Goal: Task Accomplishment & Management: Complete application form

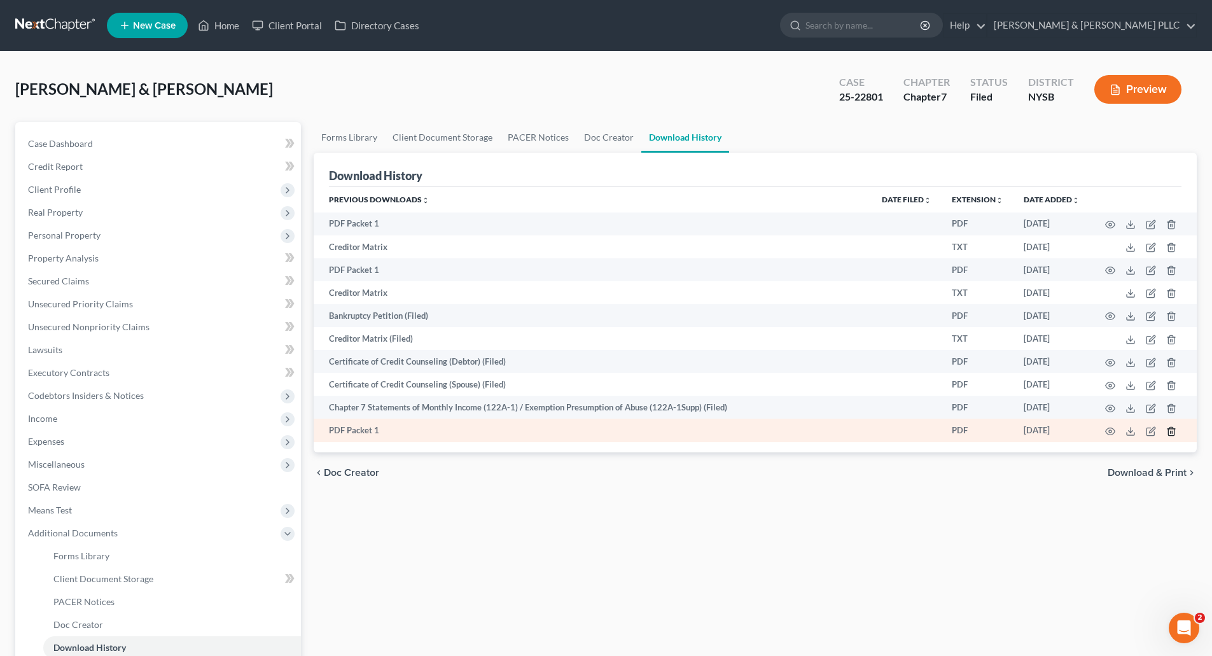
click at [1171, 431] on line "button" at bounding box center [1171, 432] width 0 height 3
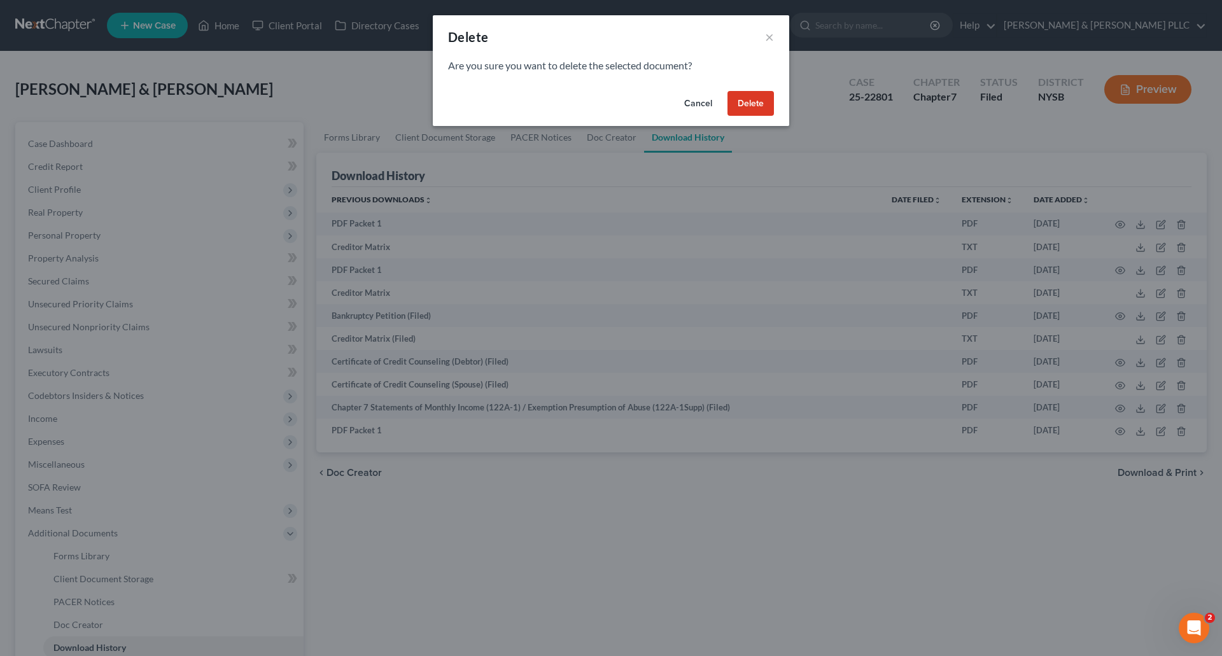
click at [742, 98] on button "Delete" at bounding box center [750, 103] width 46 height 25
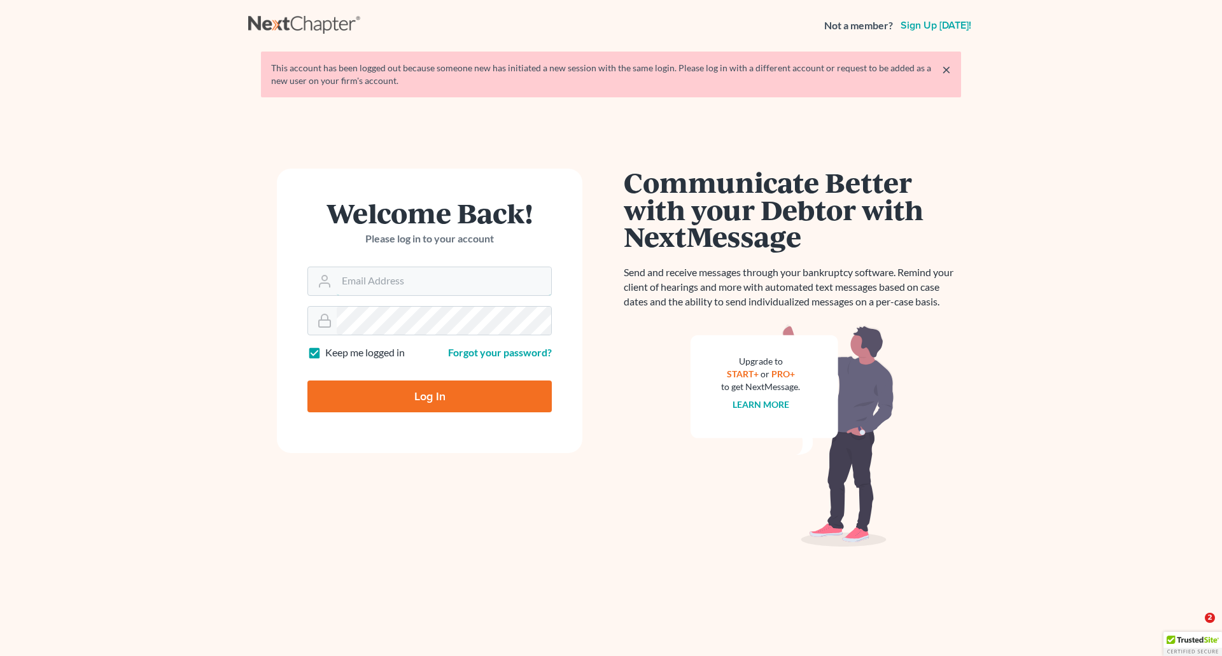
type input "[PERSON_NAME][EMAIL_ADDRESS][DOMAIN_NAME]"
click at [465, 393] on input "Log In" at bounding box center [429, 397] width 244 height 32
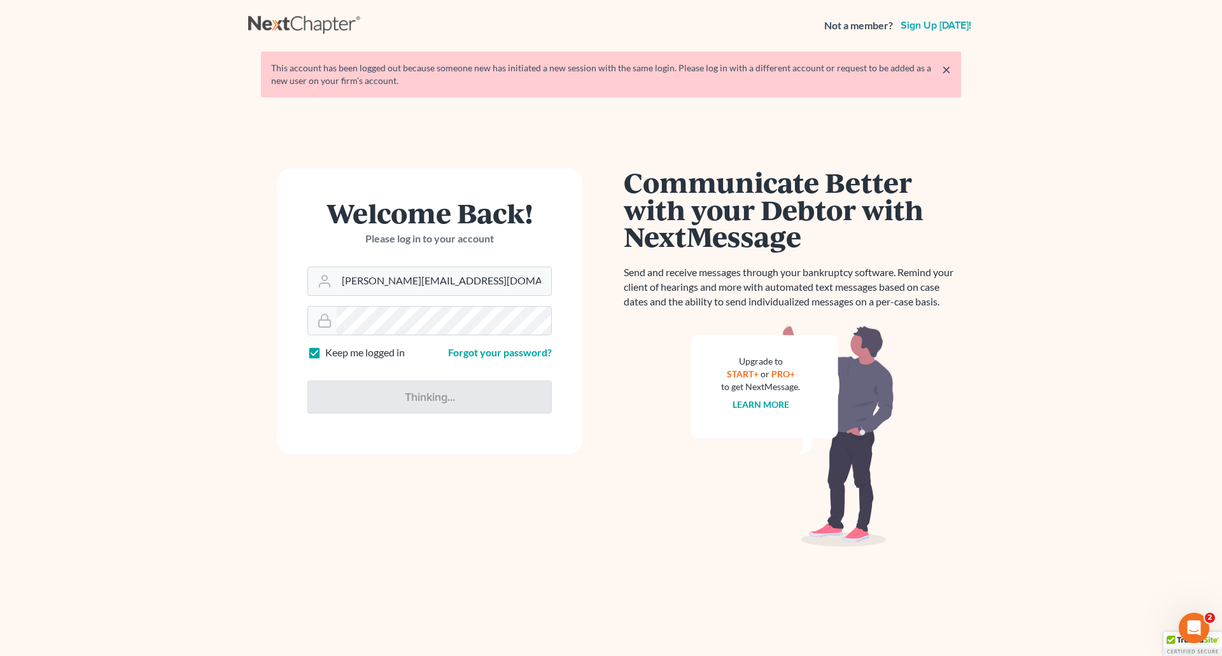
type input "Thinking..."
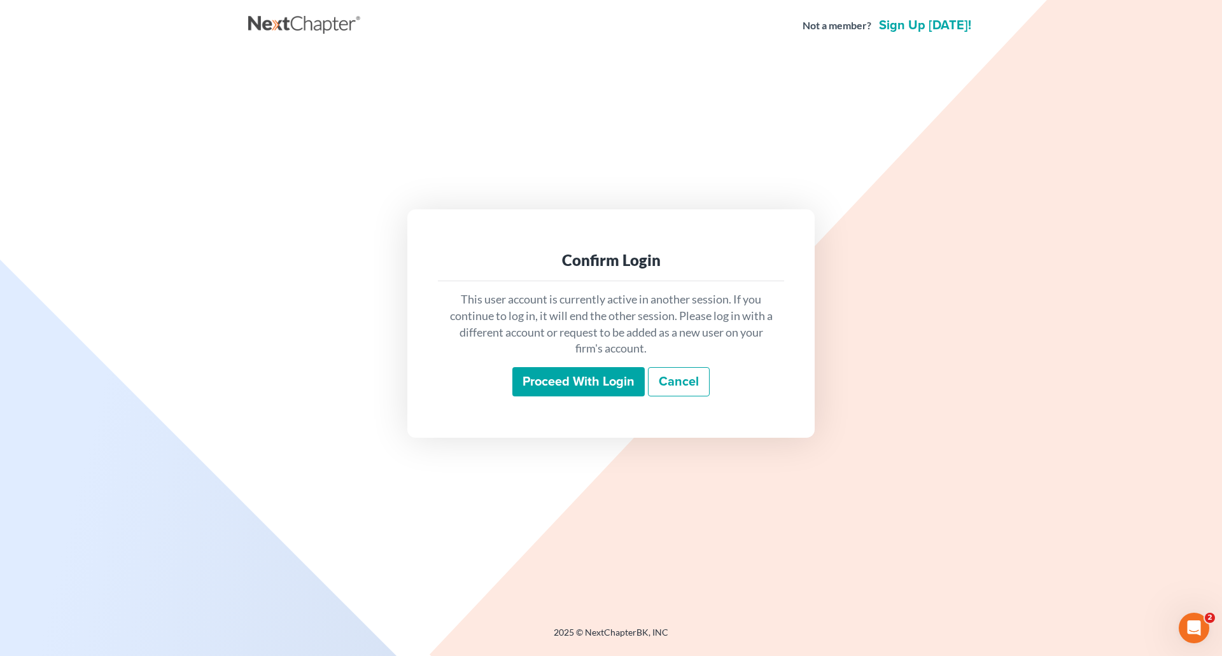
click at [538, 375] on input "Proceed with login" at bounding box center [578, 381] width 132 height 29
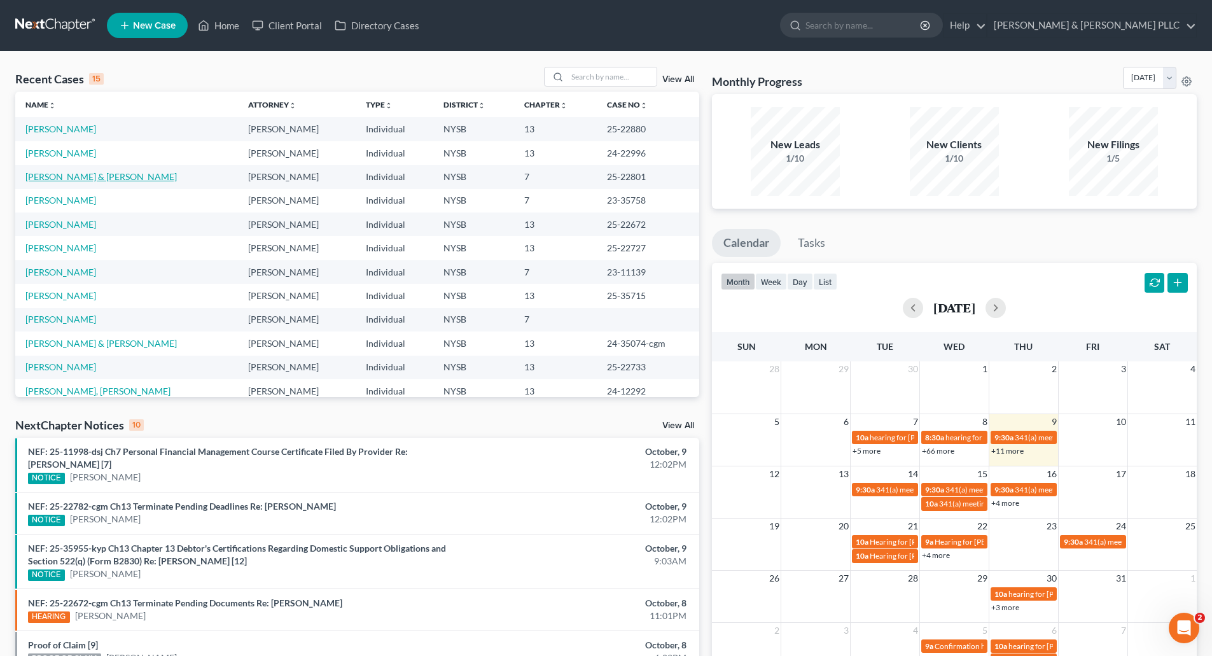
click at [69, 178] on link "[PERSON_NAME] & [PERSON_NAME]" at bounding box center [100, 176] width 151 height 11
select select "6"
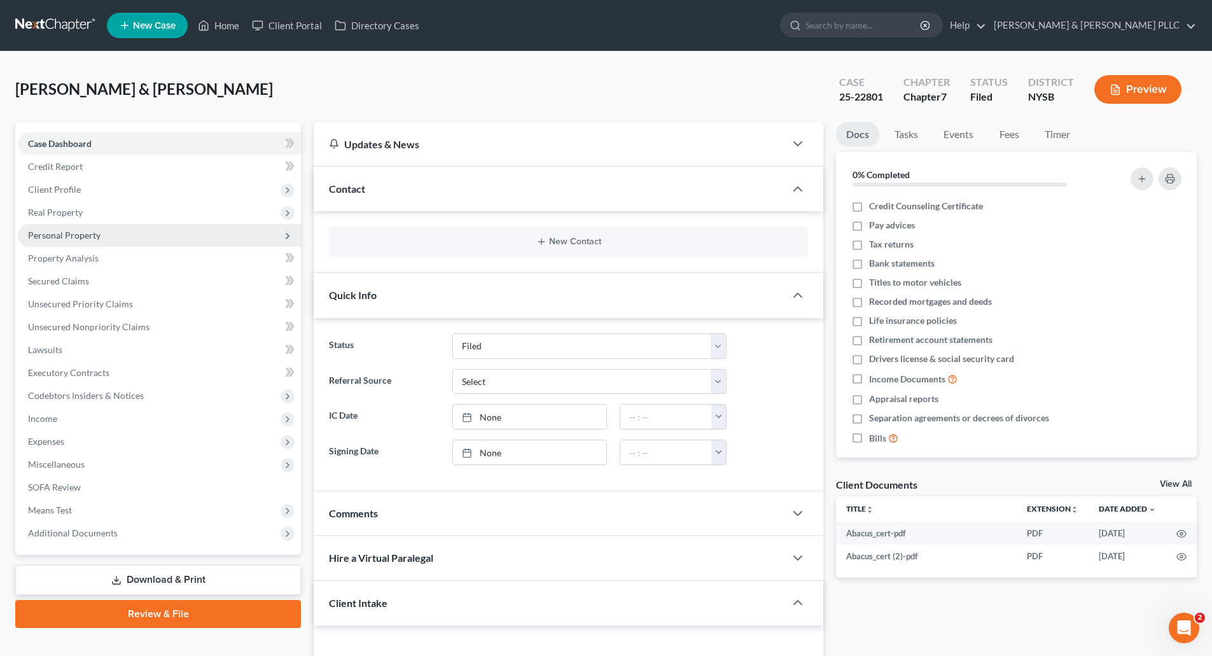
click at [81, 234] on span "Personal Property" at bounding box center [64, 235] width 73 height 11
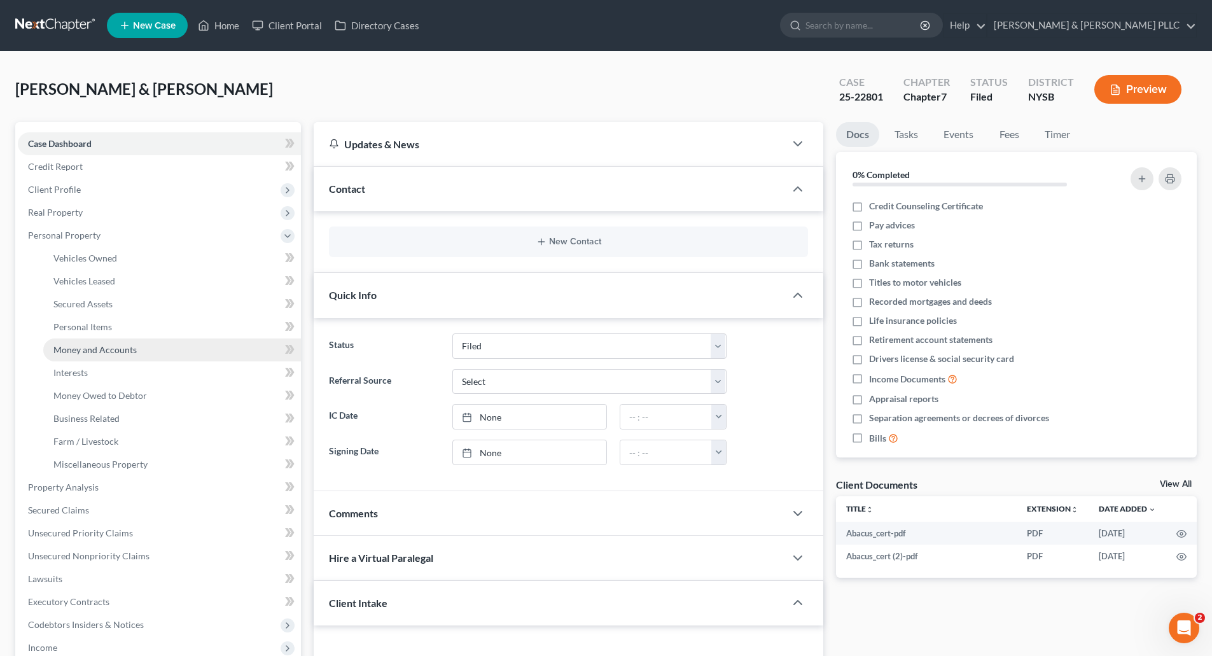
click at [110, 353] on span "Money and Accounts" at bounding box center [94, 349] width 83 height 11
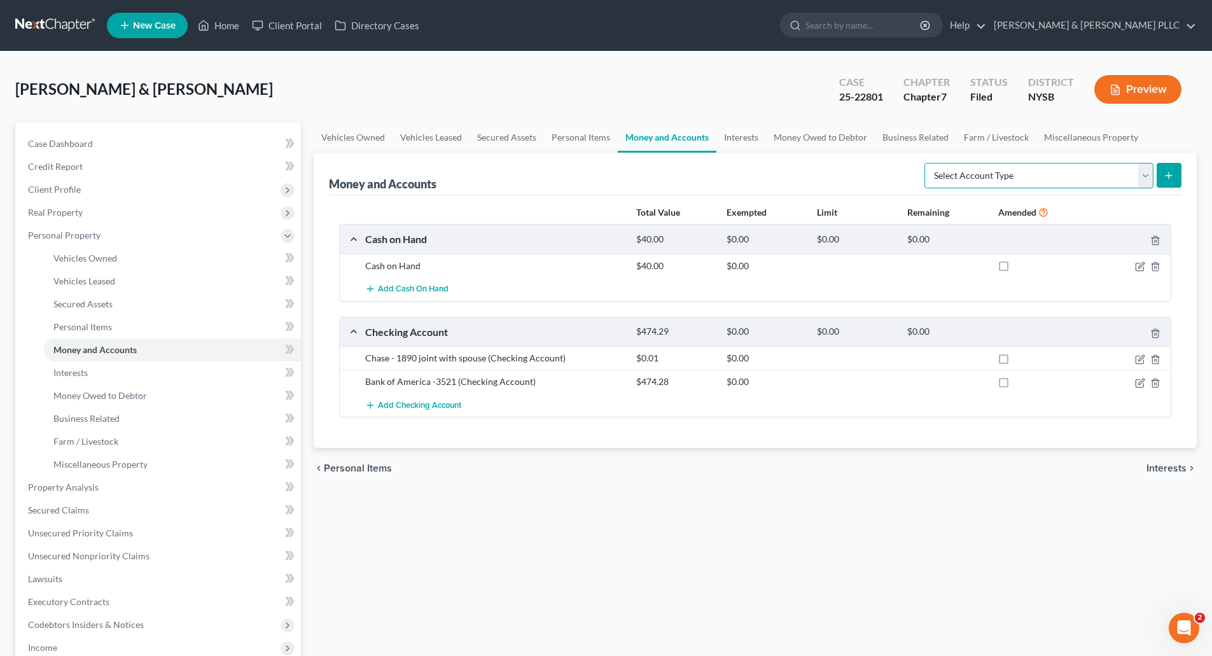
click at [1146, 176] on select "Select Account Type Brokerage Cash on Hand Certificates of Deposit Checking Acc…" at bounding box center [1039, 175] width 229 height 25
click at [72, 370] on span "Interests" at bounding box center [70, 372] width 34 height 11
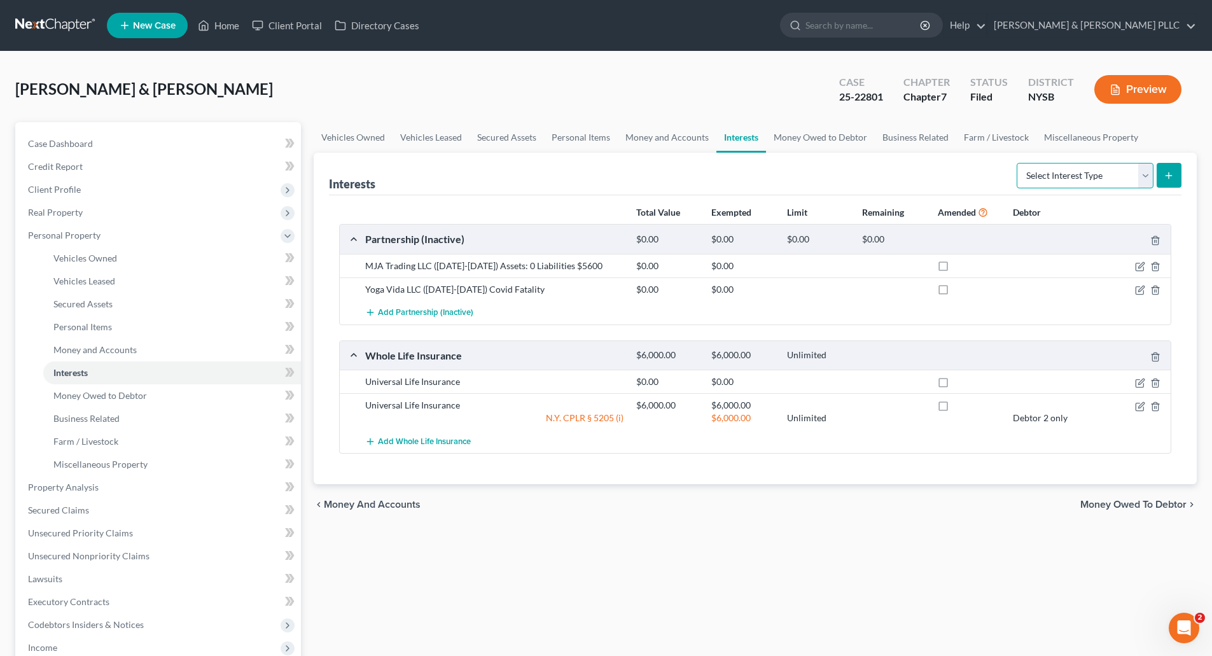
click at [1144, 175] on select "Select Interest Type 401K Annuity Bond Education IRA Government Bond Government…" at bounding box center [1085, 175] width 137 height 25
click at [1018, 163] on select "Select Interest Type 401K Annuity Bond Education IRA Government Bond Government…" at bounding box center [1085, 175] width 137 height 25
click at [1145, 174] on select "Select Interest Type 401K Annuity Bond Education IRA Government Bond Government…" at bounding box center [1085, 175] width 137 height 25
select select "stock"
click at [1018, 163] on select "Select Interest Type 401K Annuity Bond Education IRA Government Bond Government…" at bounding box center [1085, 175] width 137 height 25
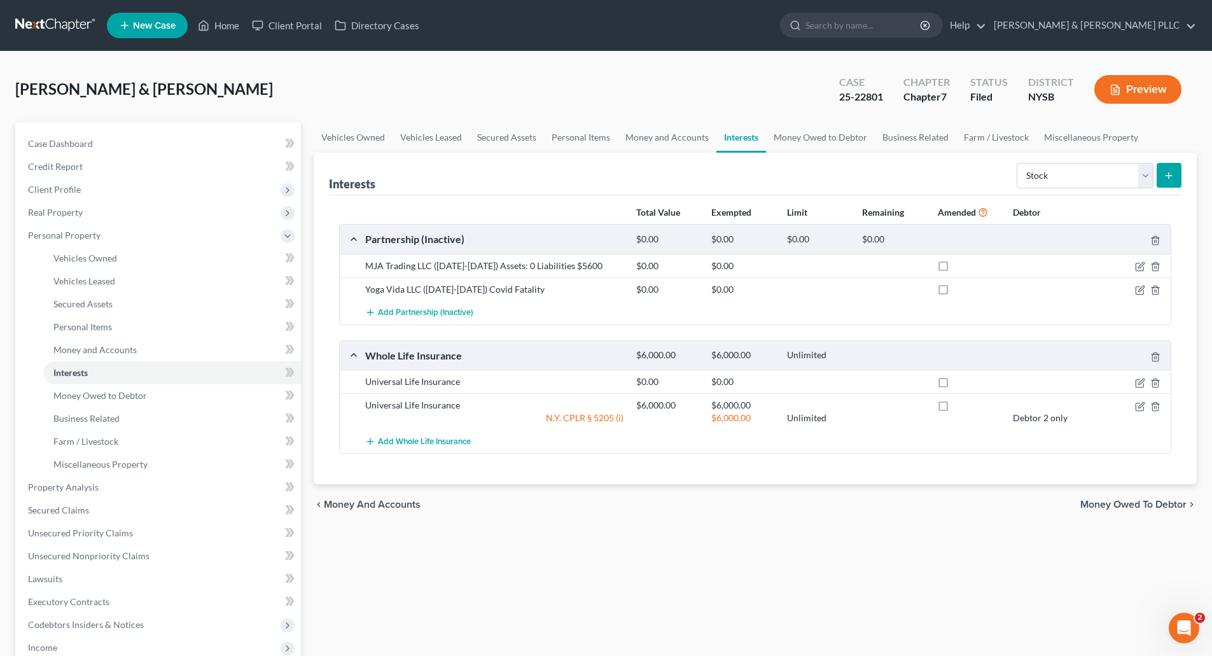
click at [1169, 171] on icon "submit" at bounding box center [1169, 176] width 10 height 10
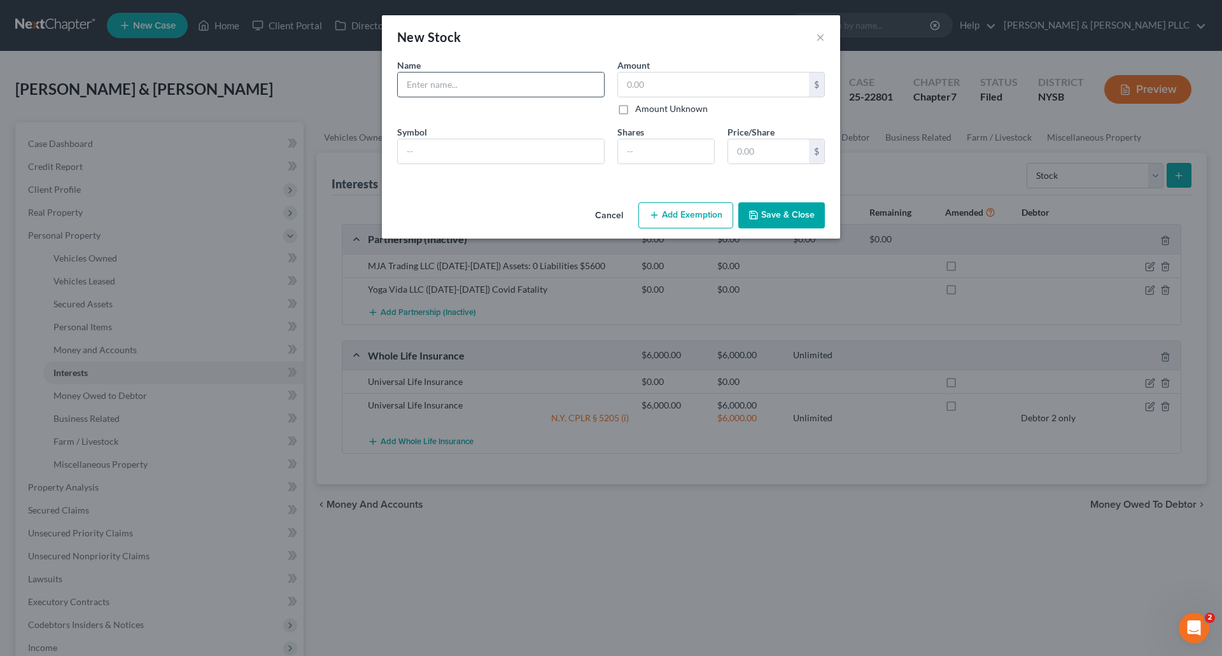
click at [417, 83] on input "text" at bounding box center [501, 85] width 206 height 24
type input "Amazon"
type input "6,861.30"
click at [437, 148] on input "text" at bounding box center [501, 151] width 206 height 24
type input "AMZN-NASDAQ"
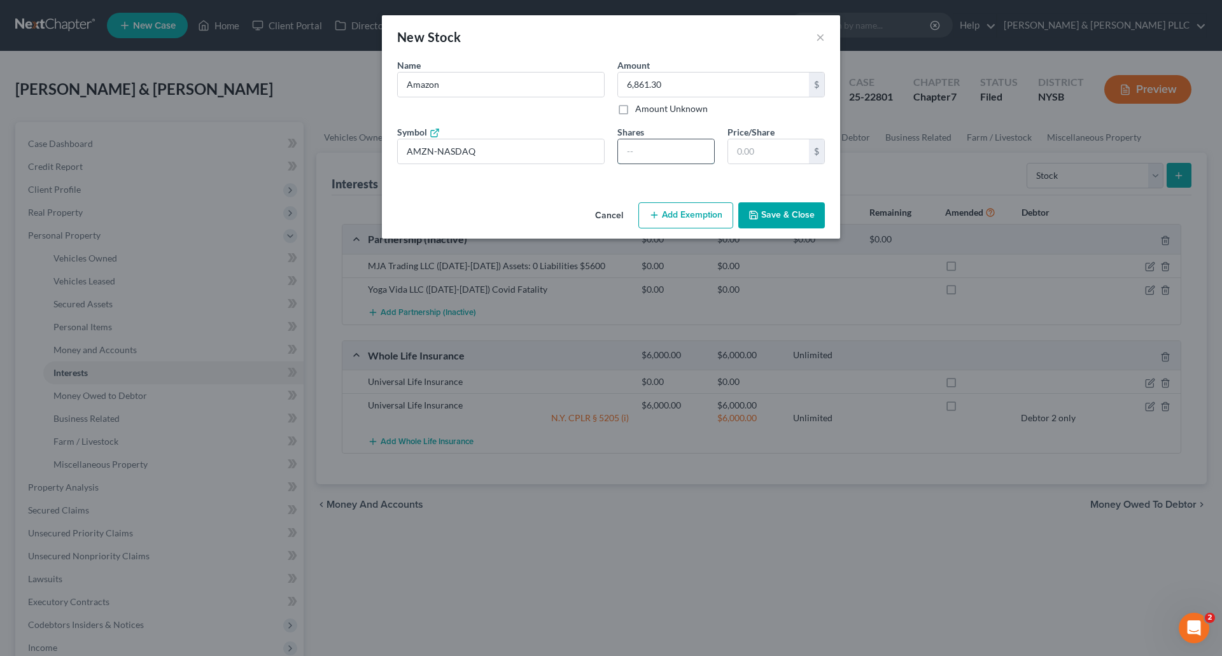
click at [631, 153] on input "number" at bounding box center [666, 151] width 96 height 24
type input "30"
click at [738, 150] on input "text" at bounding box center [768, 151] width 81 height 24
type input "60.00"
type input "2"
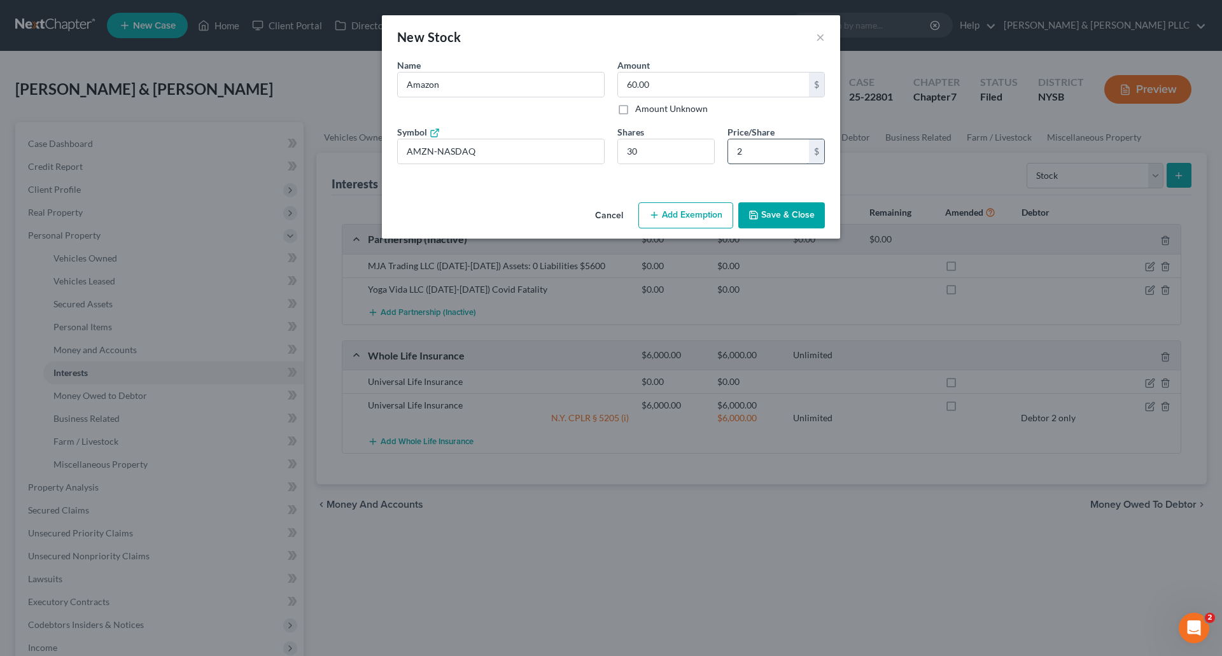
type input "660.00"
type input "22"
type input "6,840.00"
type input "228."
type input "6,861.00"
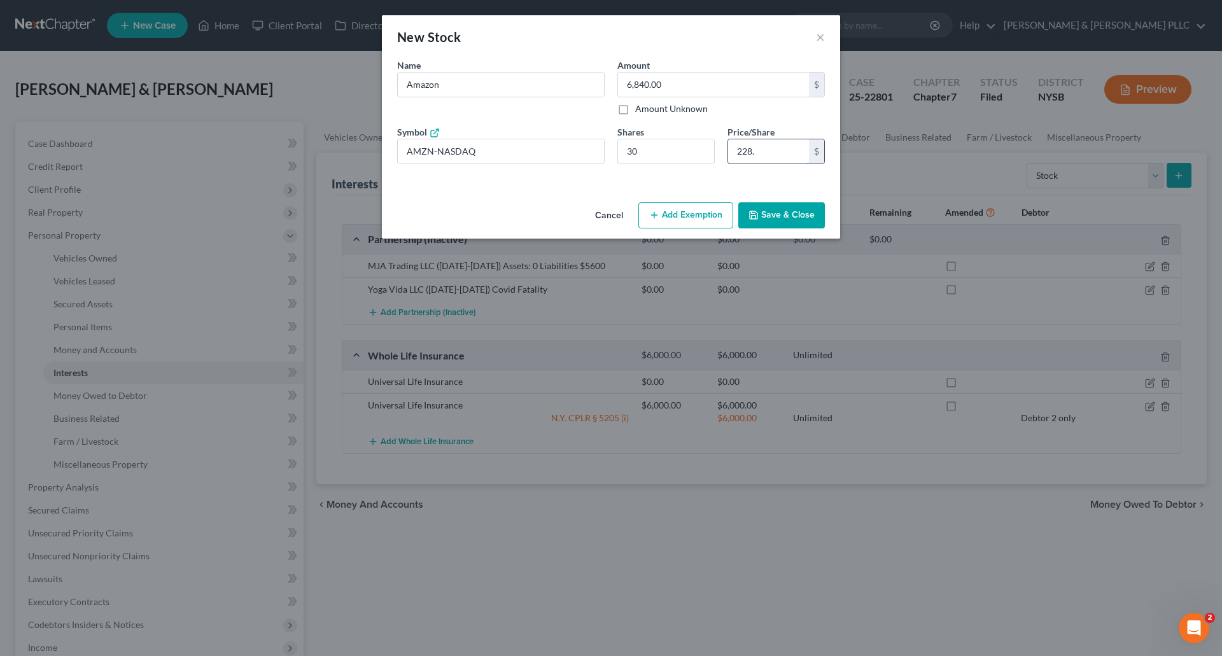
type input "228.7"
type input "6,861.30"
type input "228.71"
click at [707, 215] on button "Add Exemption" at bounding box center [685, 215] width 95 height 27
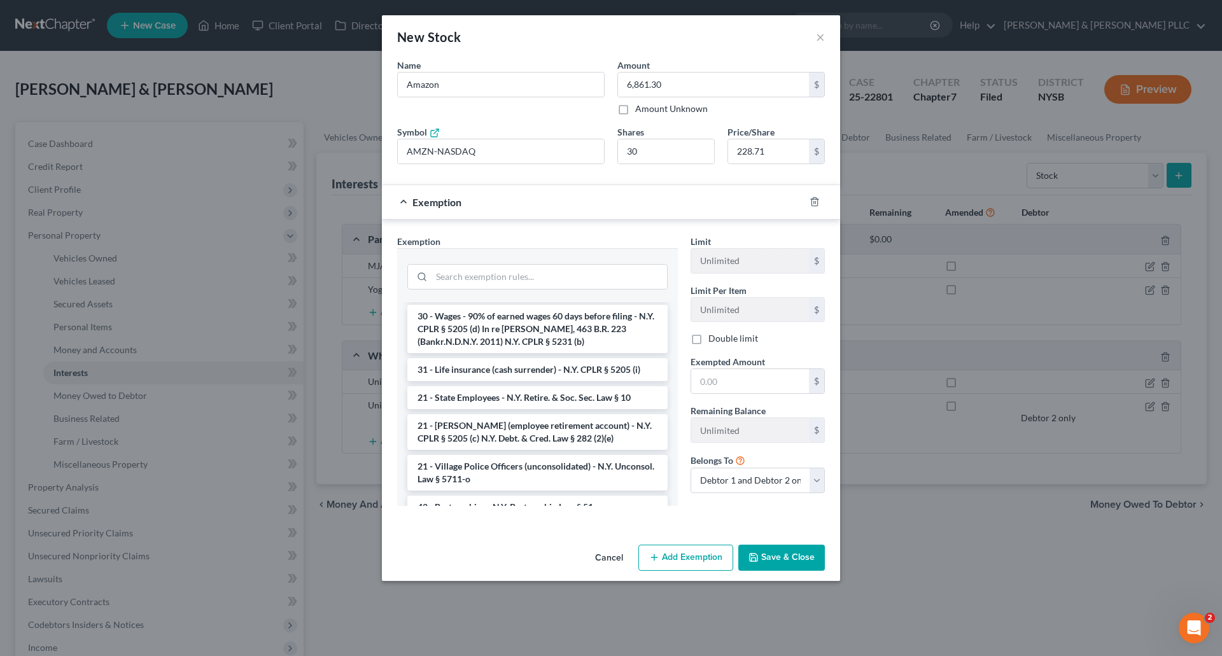
scroll to position [1118, 0]
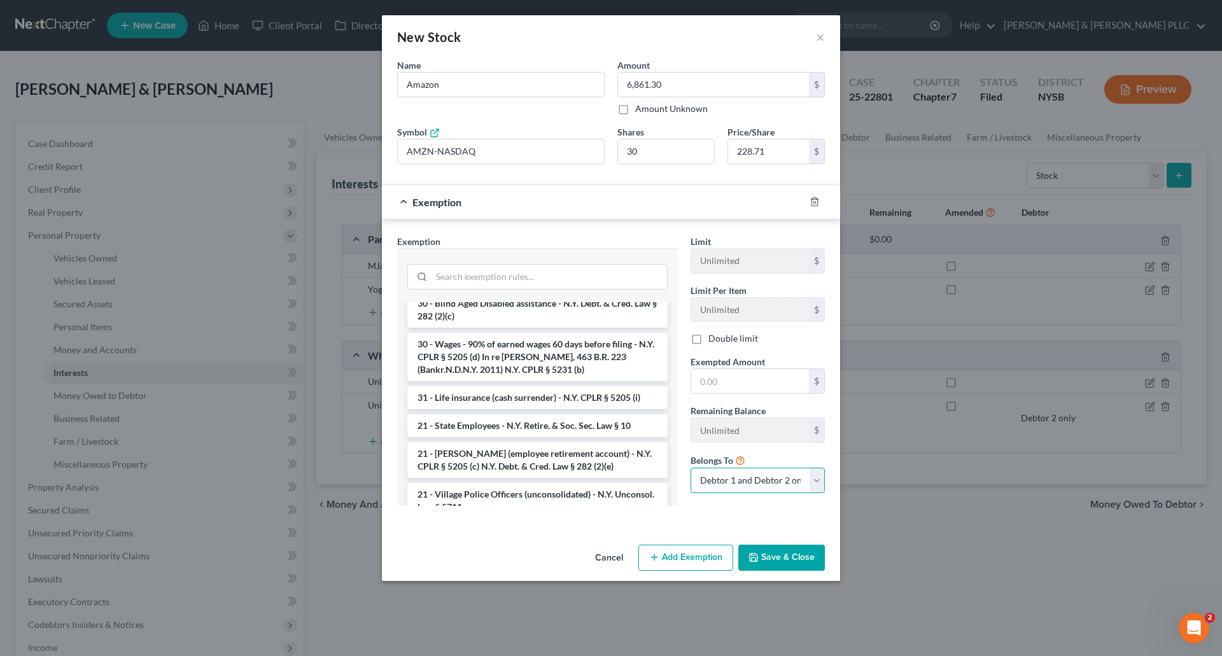
click at [817, 477] on select "Debtor 1 only Debtor 2 only Debtor 1 and Debtor 2 only" at bounding box center [758, 480] width 134 height 25
select select "0"
click at [691, 468] on select "Debtor 1 only Debtor 2 only Debtor 1 and Debtor 2 only" at bounding box center [758, 480] width 134 height 25
click at [803, 553] on button "Save & Close" at bounding box center [781, 558] width 87 height 27
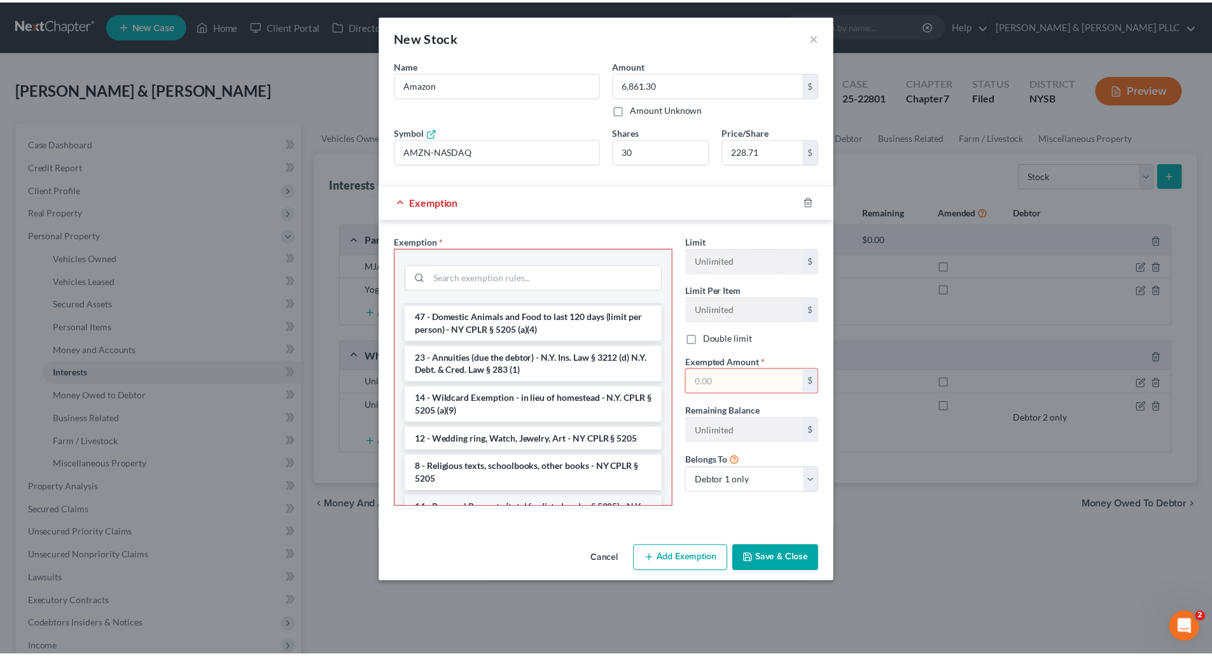
scroll to position [1945, 0]
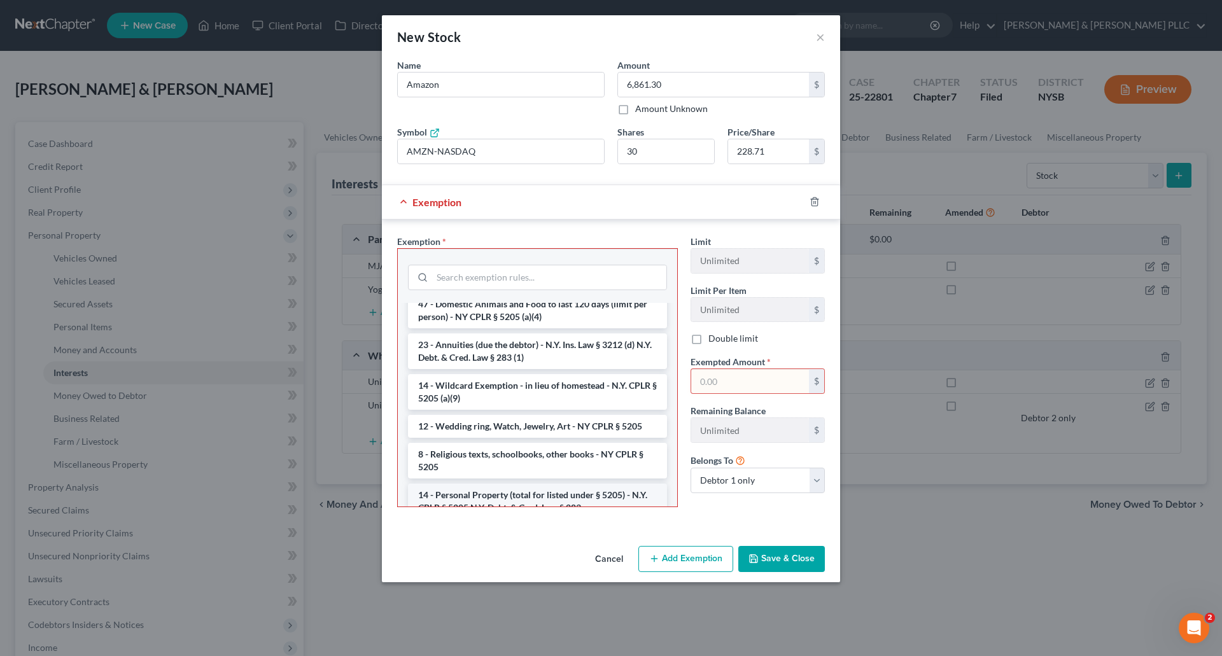
click at [584, 484] on li "14 - Personal Property (total for listed under § 5205) - N.Y. CPLR § 5205 N.Y. …" at bounding box center [537, 502] width 259 height 36
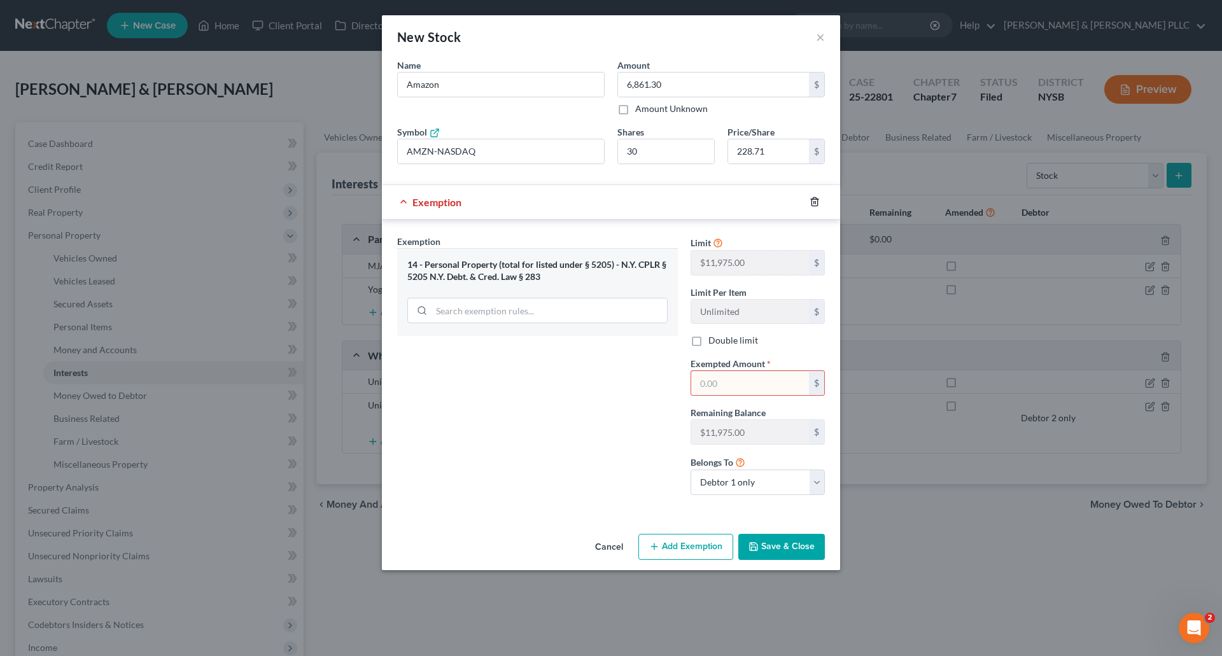
click at [815, 199] on polyline "button" at bounding box center [815, 199] width 8 height 0
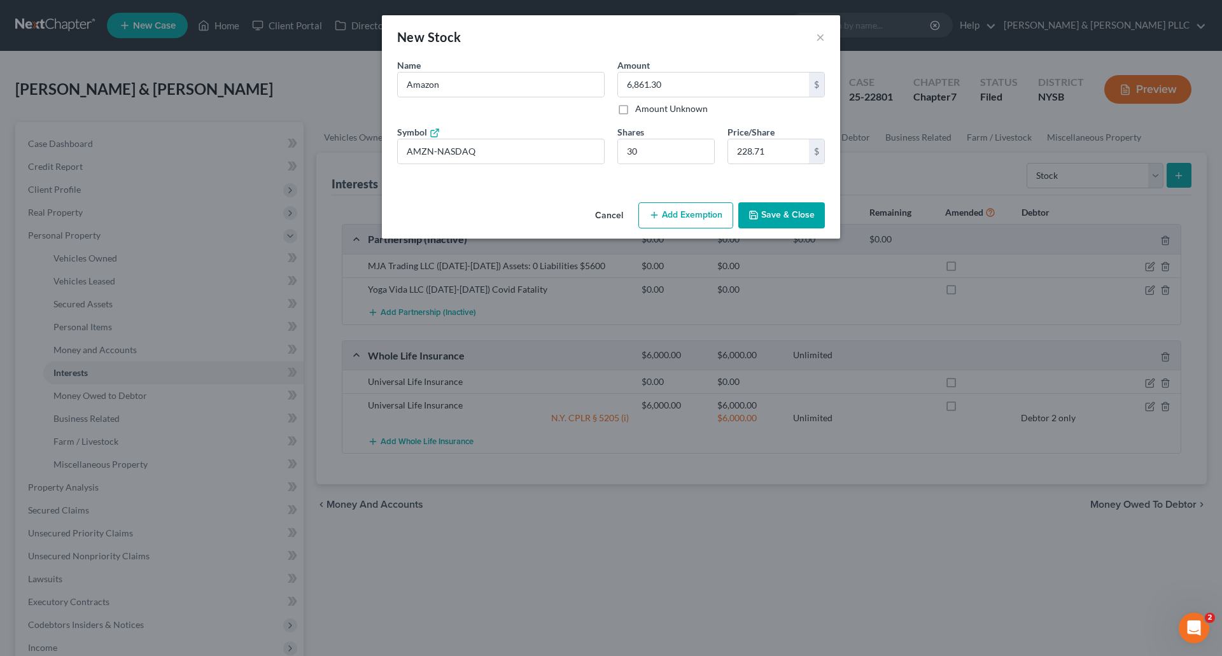
click at [784, 211] on button "Save & Close" at bounding box center [781, 215] width 87 height 27
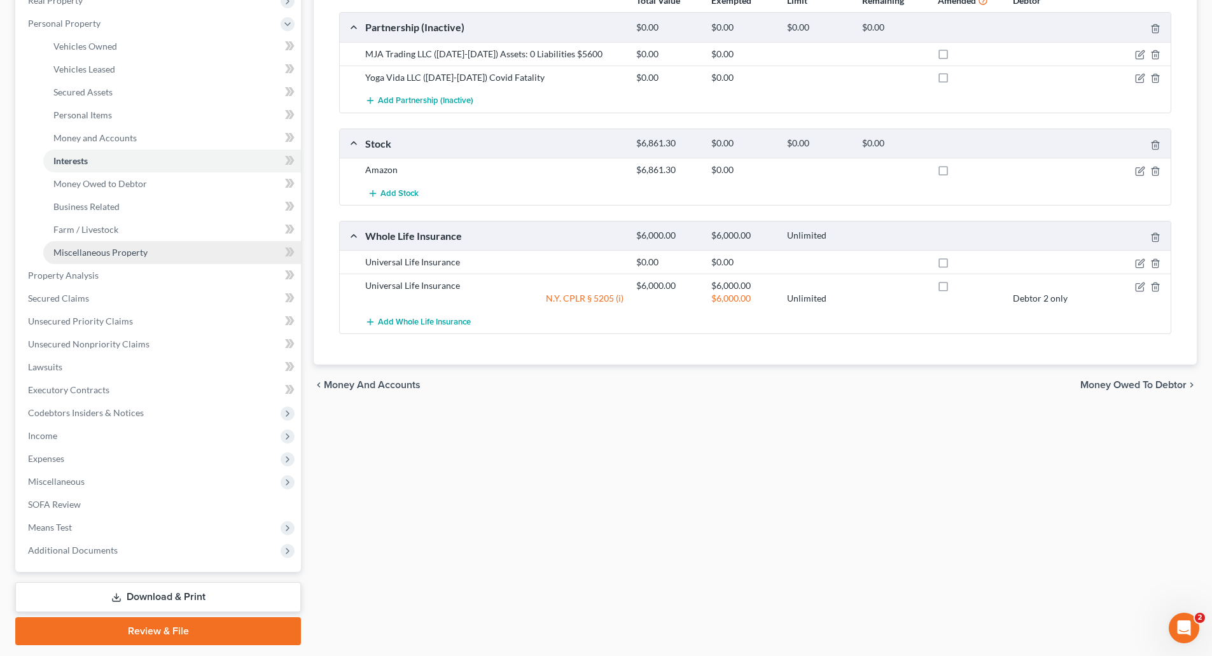
scroll to position [249, 0]
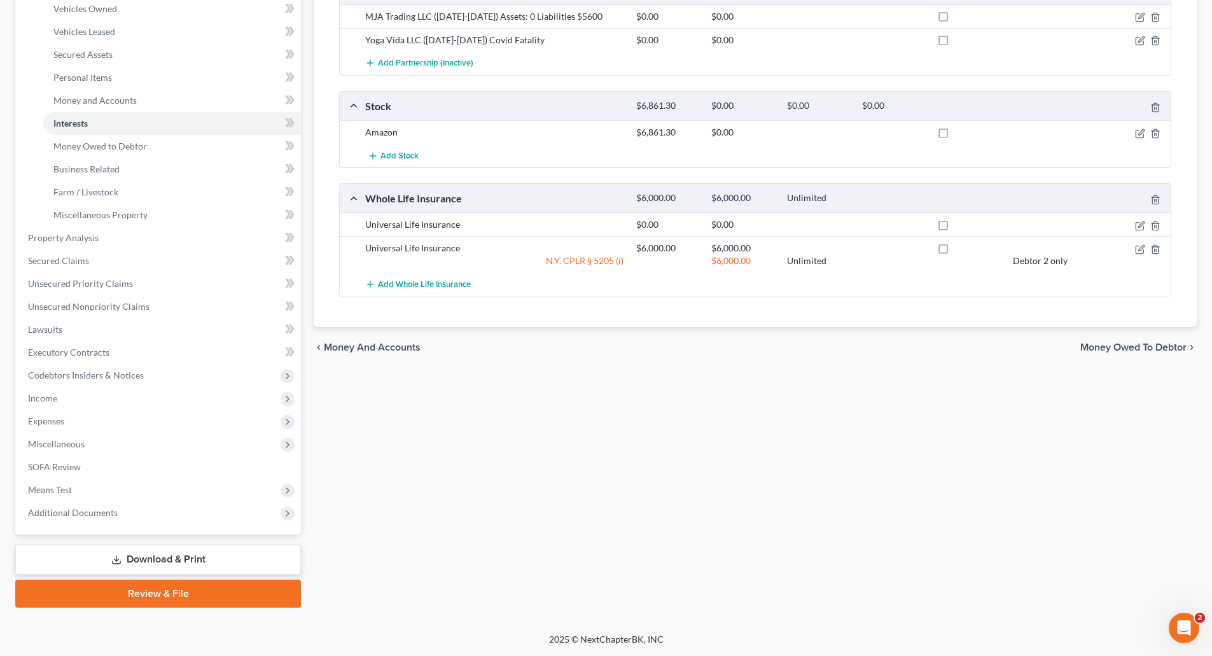
click at [141, 559] on link "Download & Print" at bounding box center [158, 560] width 286 height 30
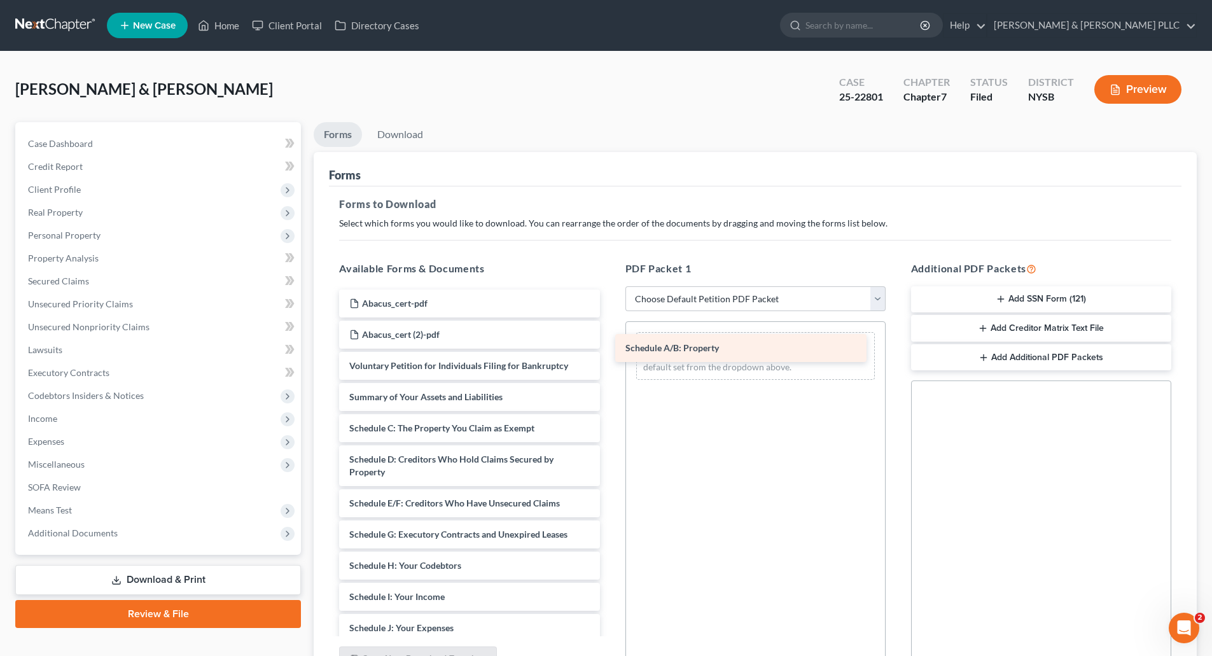
drag, startPoint x: 505, startPoint y: 428, endPoint x: 782, endPoint y: 347, distance: 287.6
click at [610, 347] on div "Schedule A/B: Property Abacus_cert-pdf Abacus_cert (2)-pdf Voluntary Petition f…" at bounding box center [469, 610] width 281 height 640
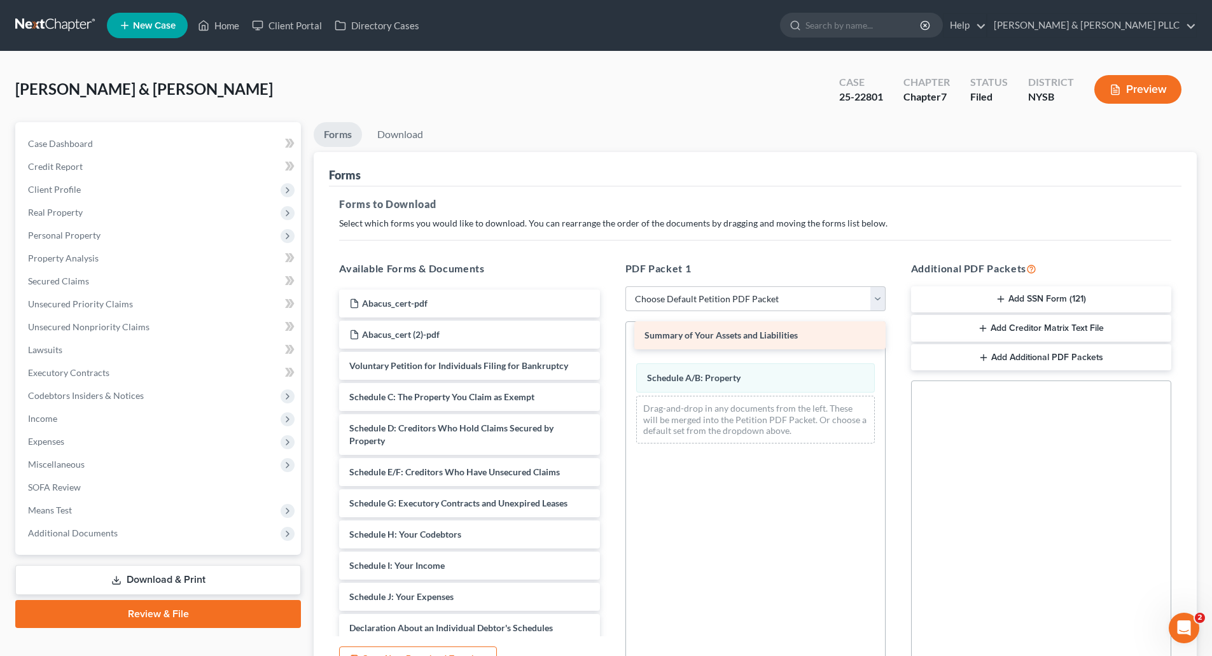
drag, startPoint x: 437, startPoint y: 395, endPoint x: 733, endPoint y: 333, distance: 301.7
click at [610, 333] on div "Summary of Your Assets and Liabilities Abacus_cert-pdf Abacus_cert (2)-pdf Volu…" at bounding box center [469, 594] width 281 height 609
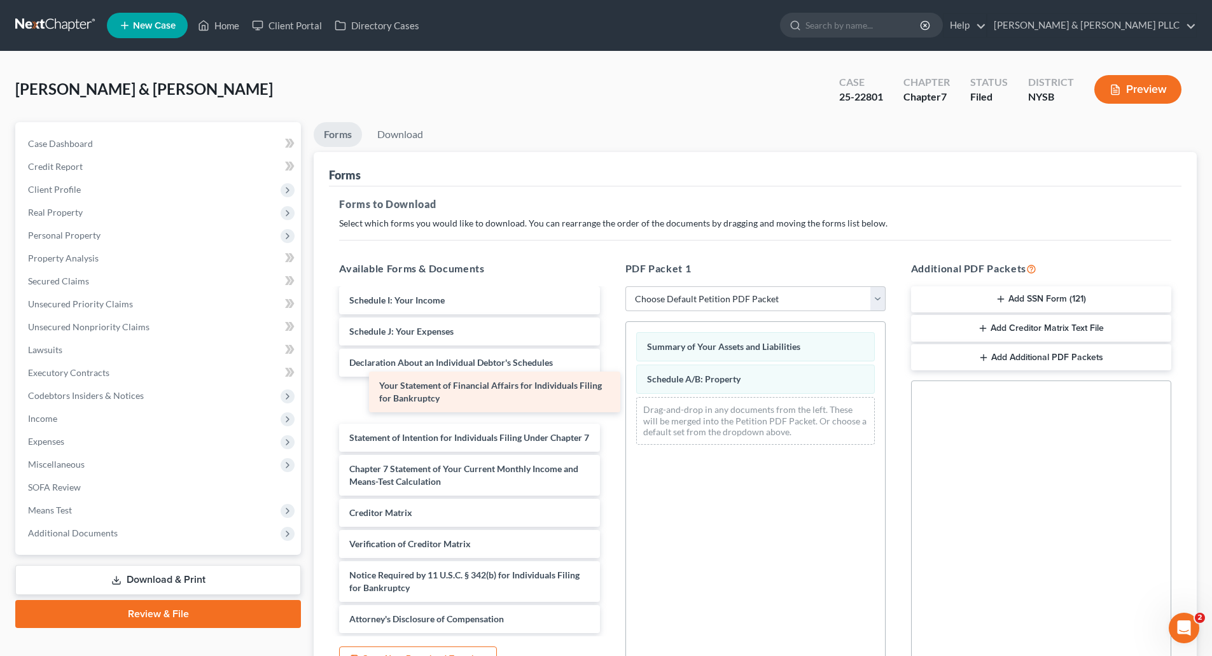
scroll to position [234, 0]
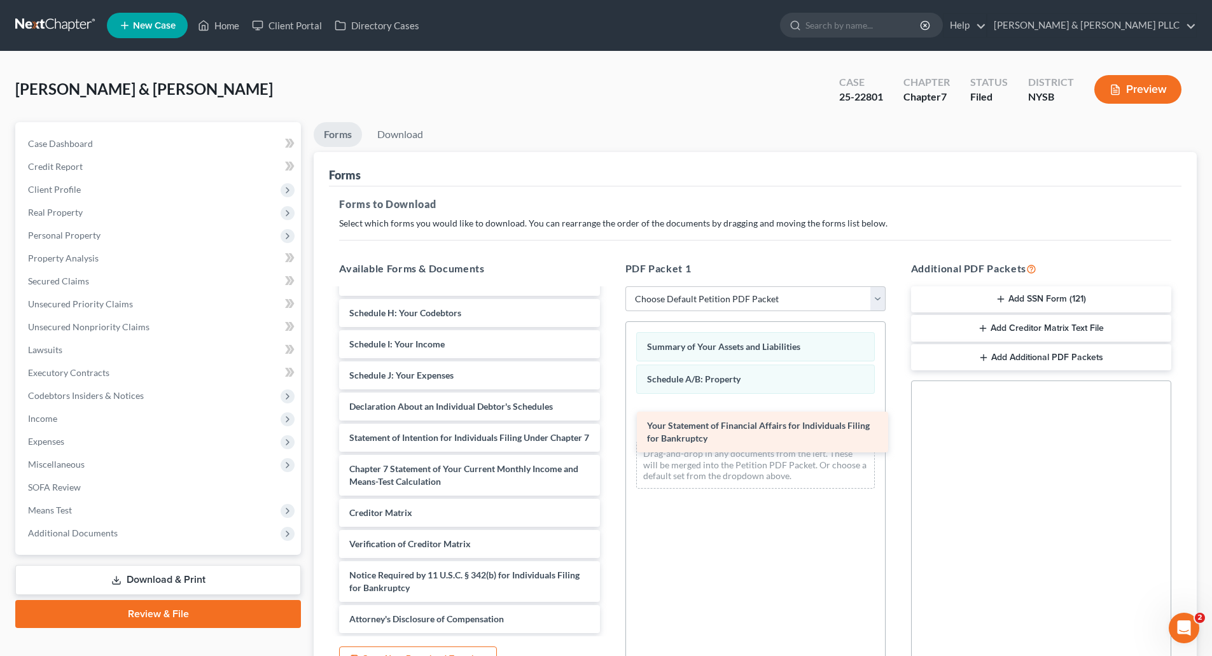
drag, startPoint x: 461, startPoint y: 384, endPoint x: 759, endPoint y: 429, distance: 301.2
click at [610, 429] on div "Your Statement of Financial Affairs for Individuals Filing for Bankruptcy Abacu…" at bounding box center [469, 350] width 281 height 565
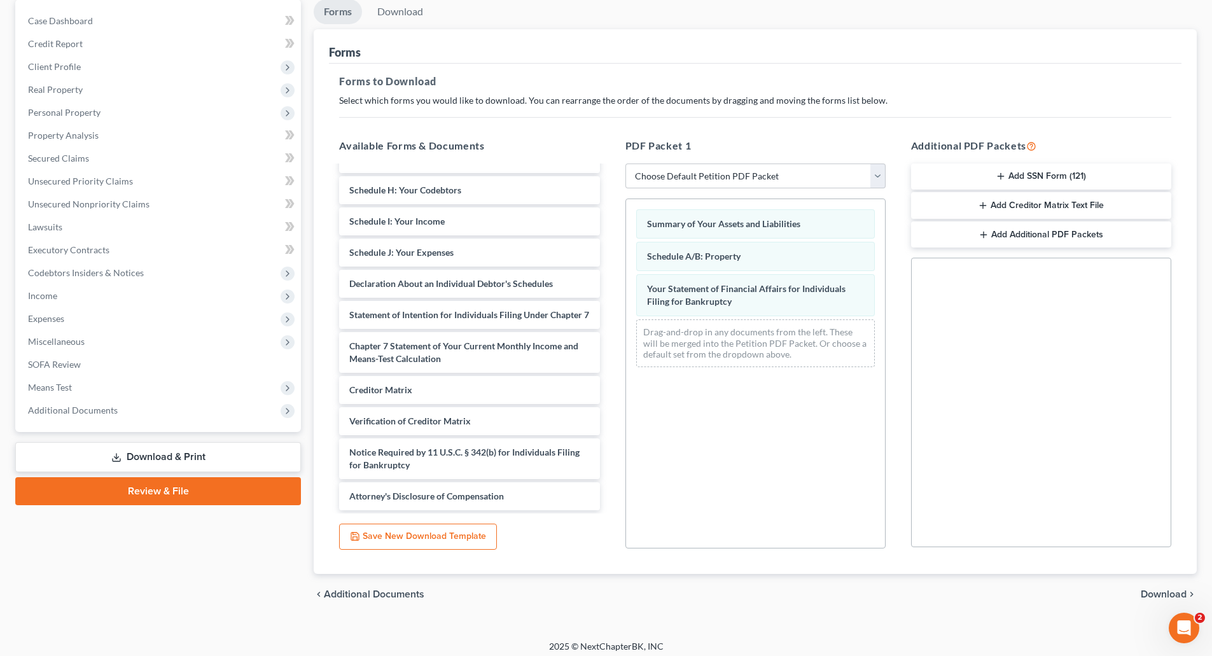
scroll to position [130, 0]
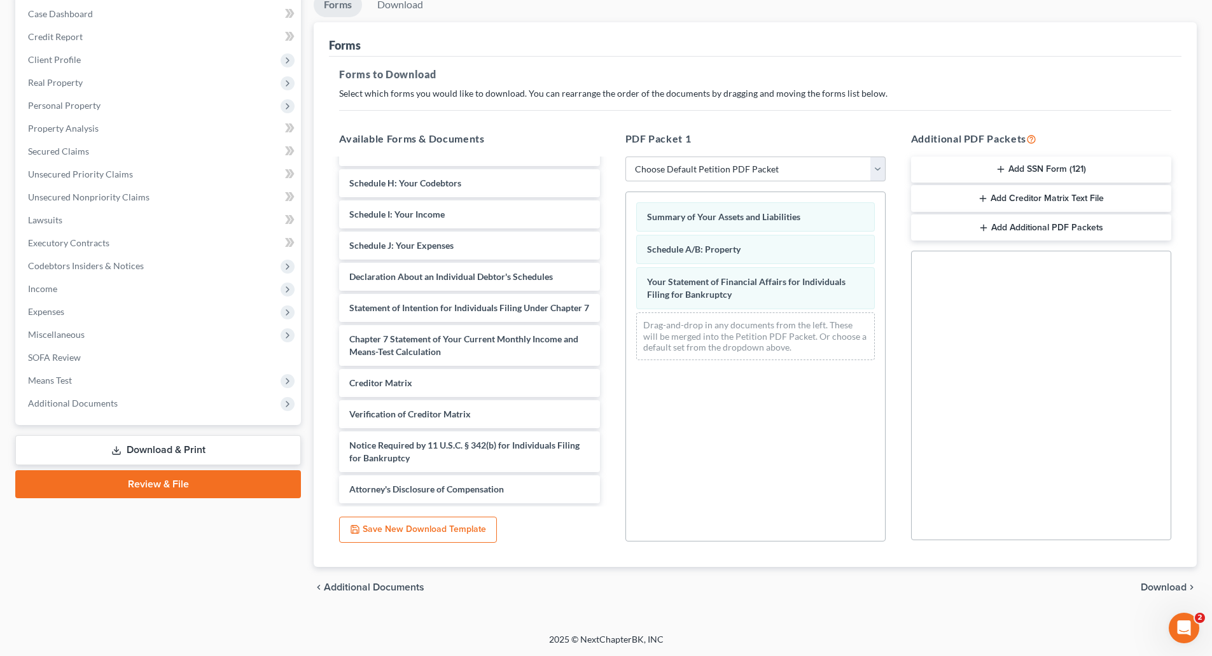
click at [1165, 585] on span "Download" at bounding box center [1164, 587] width 46 height 10
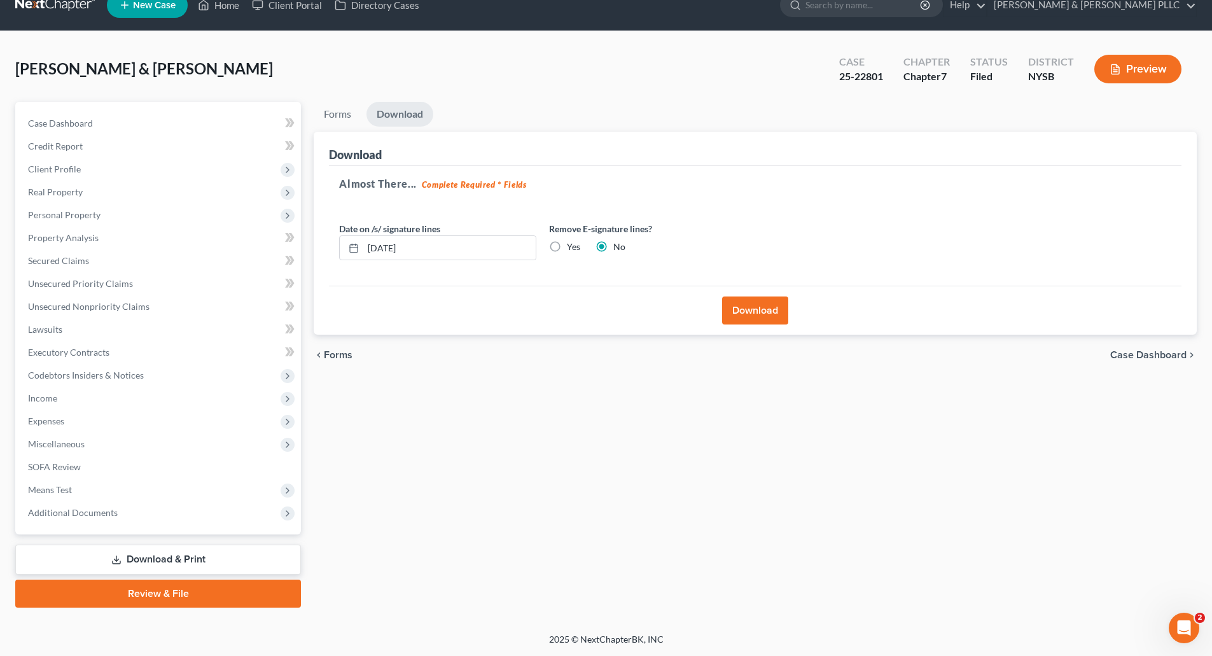
click at [770, 313] on button "Download" at bounding box center [755, 311] width 66 height 28
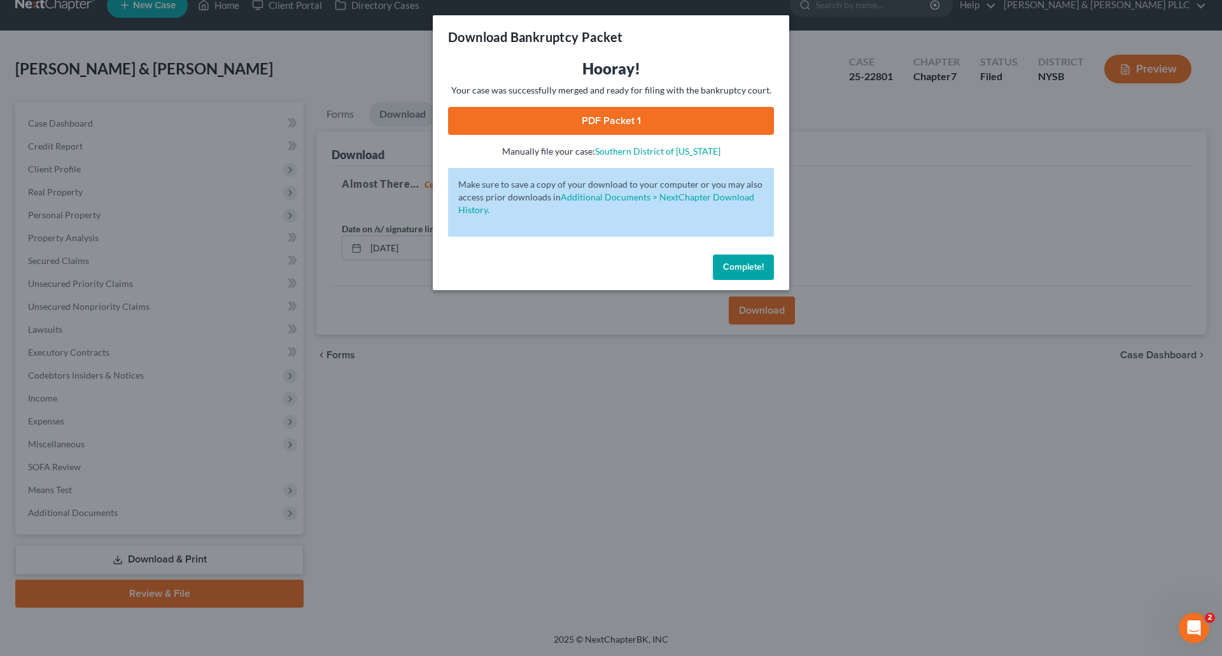
click at [762, 267] on span "Complete!" at bounding box center [743, 267] width 41 height 11
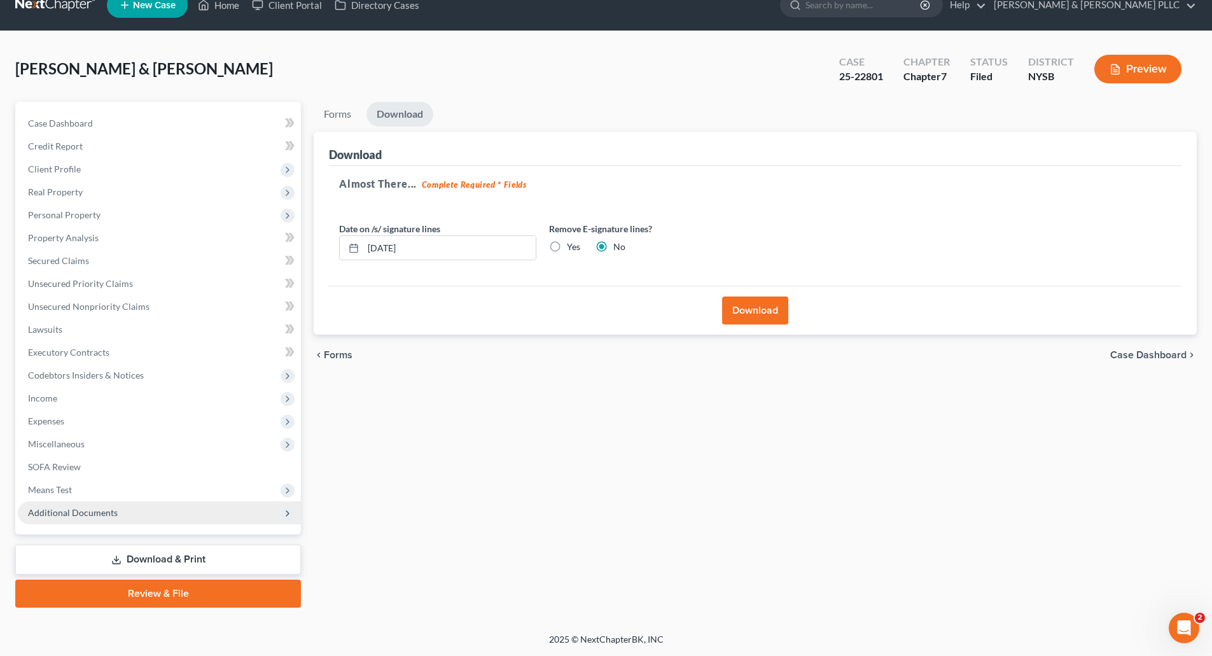
click at [97, 510] on span "Additional Documents" at bounding box center [73, 512] width 90 height 11
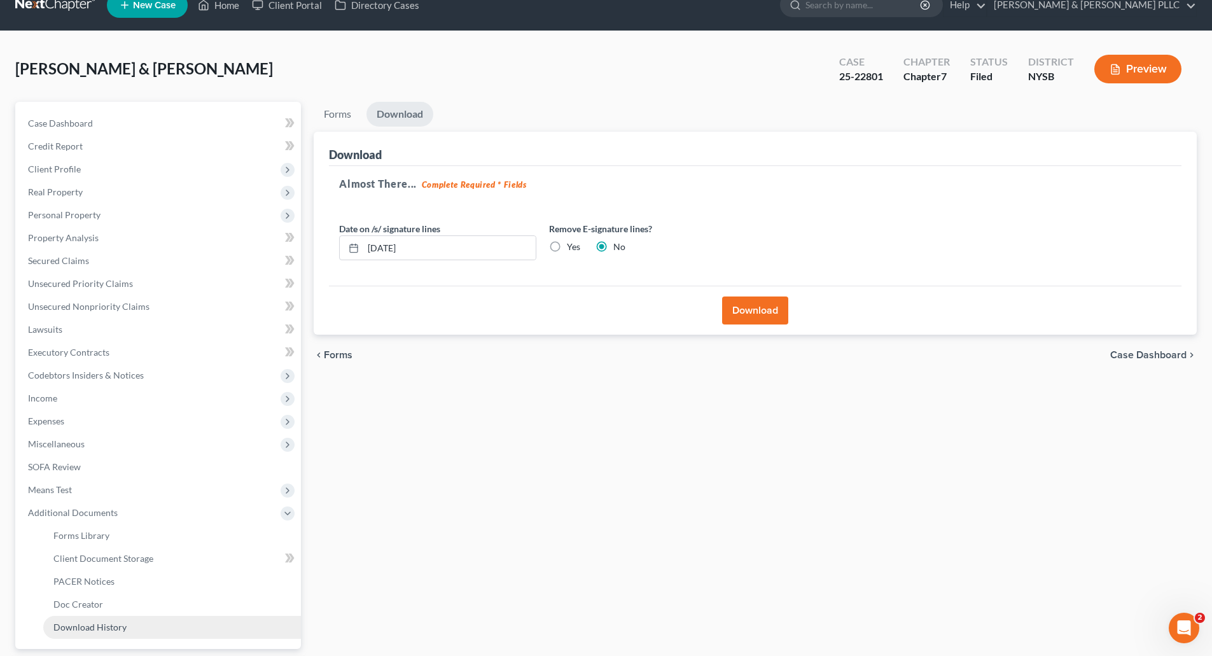
drag, startPoint x: 106, startPoint y: 628, endPoint x: 119, endPoint y: 622, distance: 14.3
click at [106, 627] on span "Download History" at bounding box center [89, 627] width 73 height 11
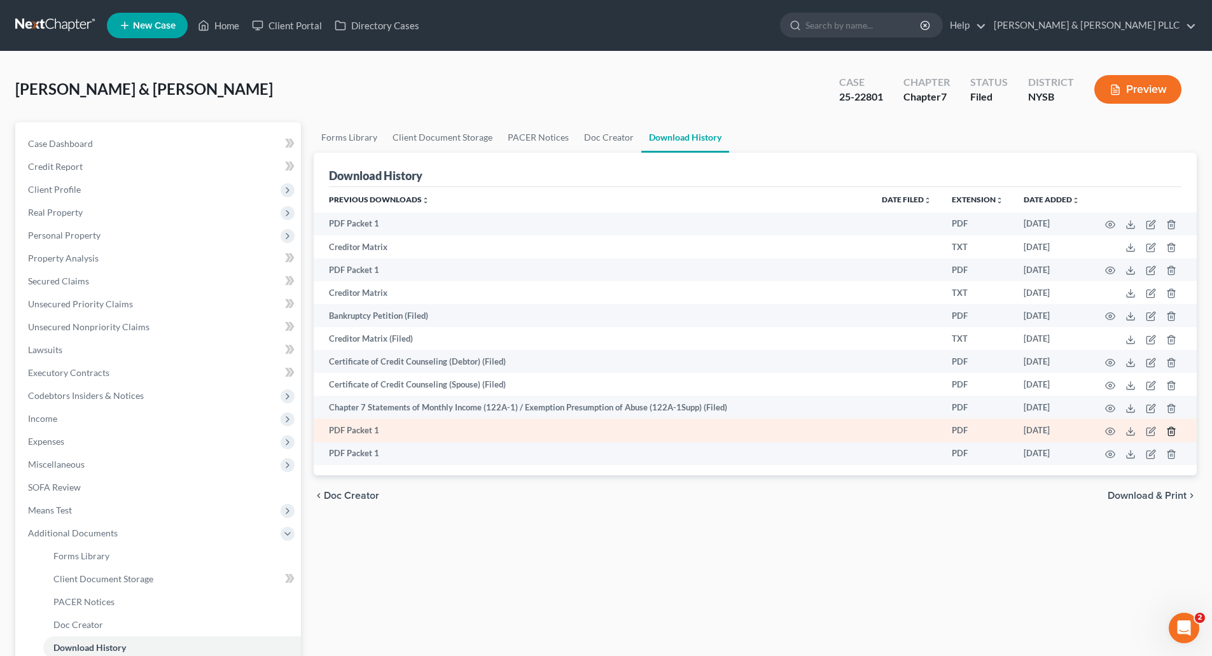
click at [1172, 430] on icon "button" at bounding box center [1172, 431] width 10 height 10
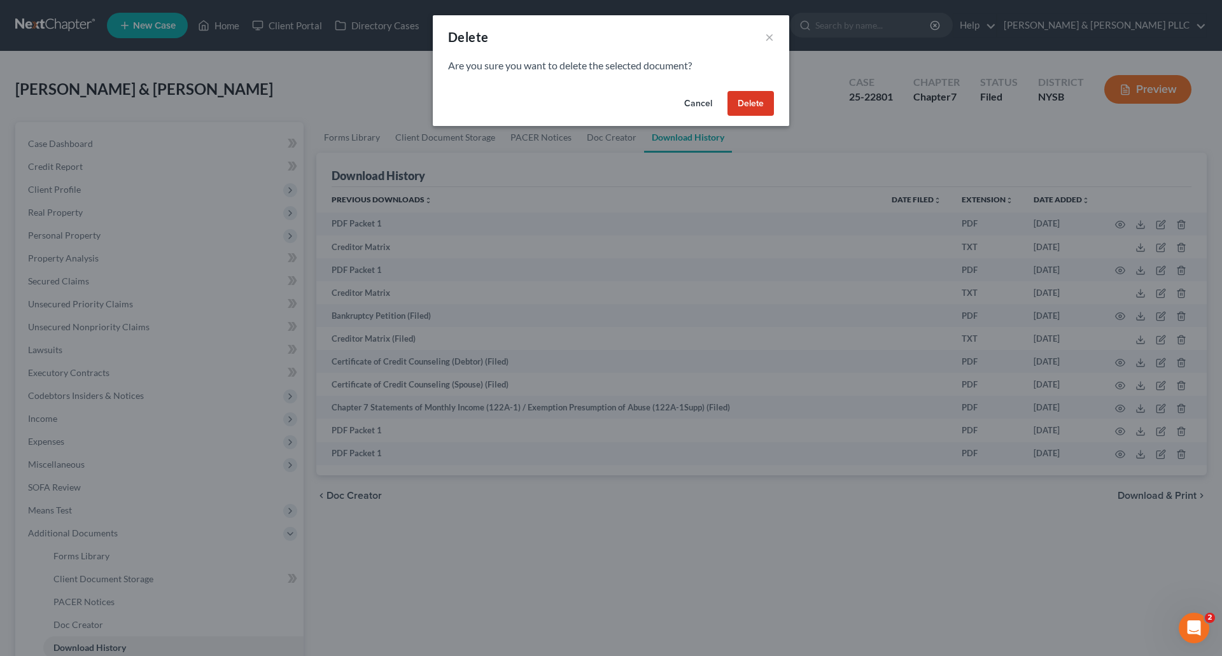
click at [745, 99] on button "Delete" at bounding box center [750, 103] width 46 height 25
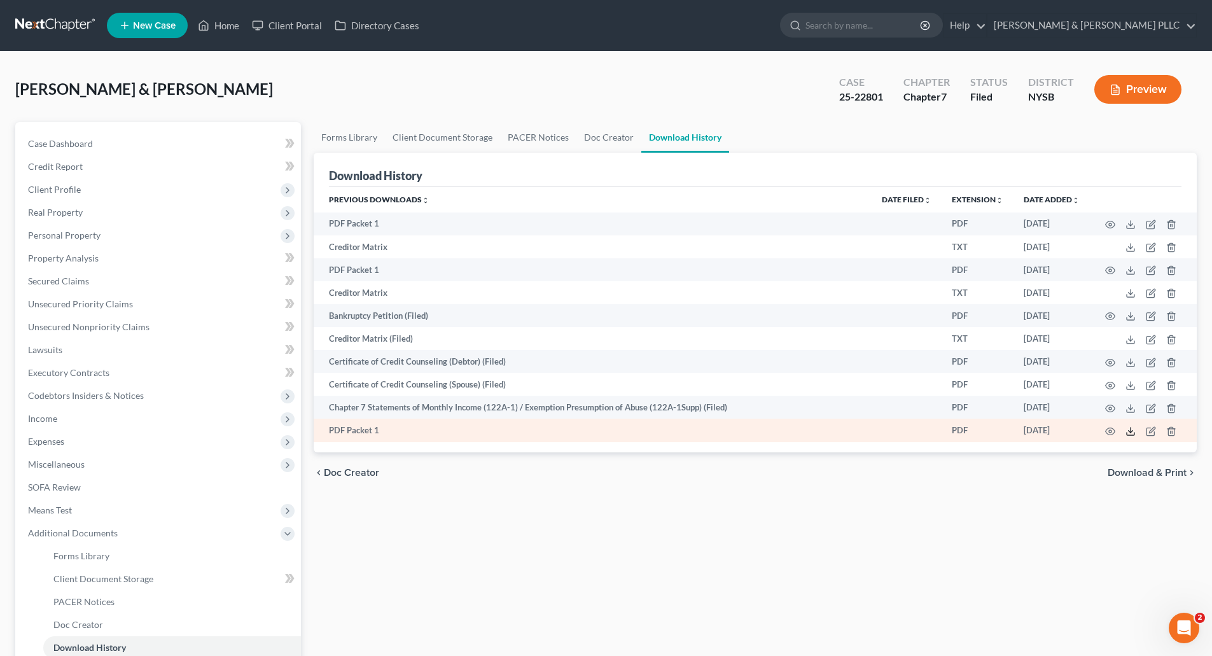
click at [1132, 429] on icon at bounding box center [1131, 431] width 10 height 10
click at [1172, 429] on polyline "button" at bounding box center [1172, 429] width 8 height 0
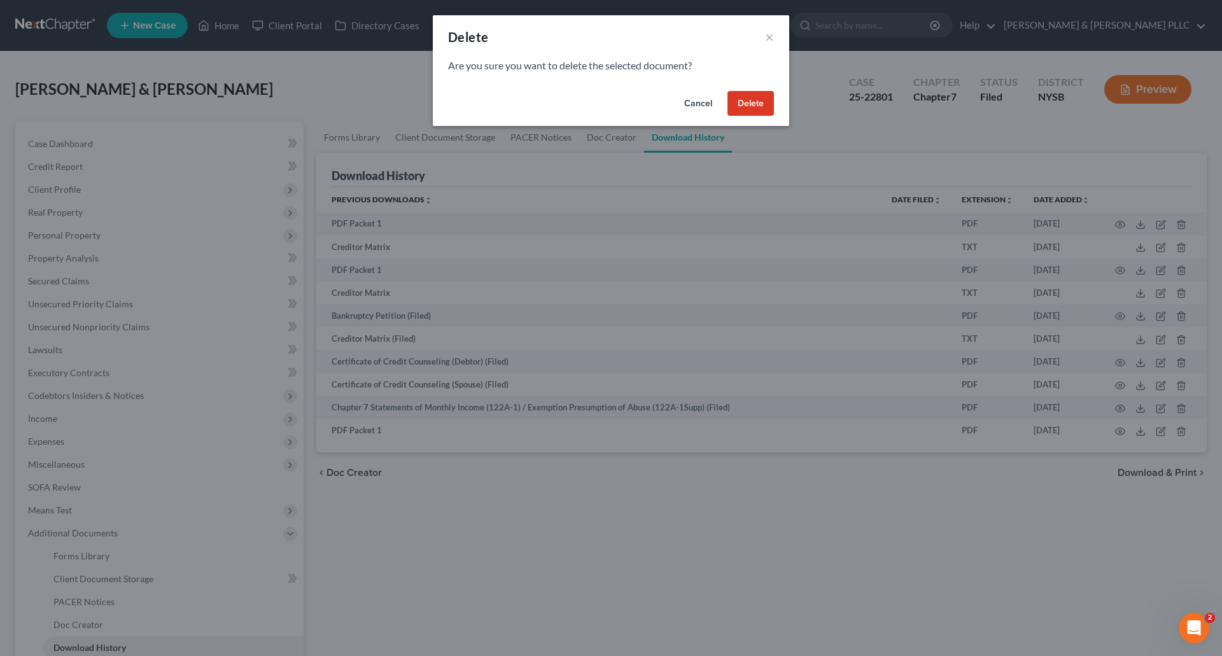
click at [758, 109] on button "Delete" at bounding box center [750, 103] width 46 height 25
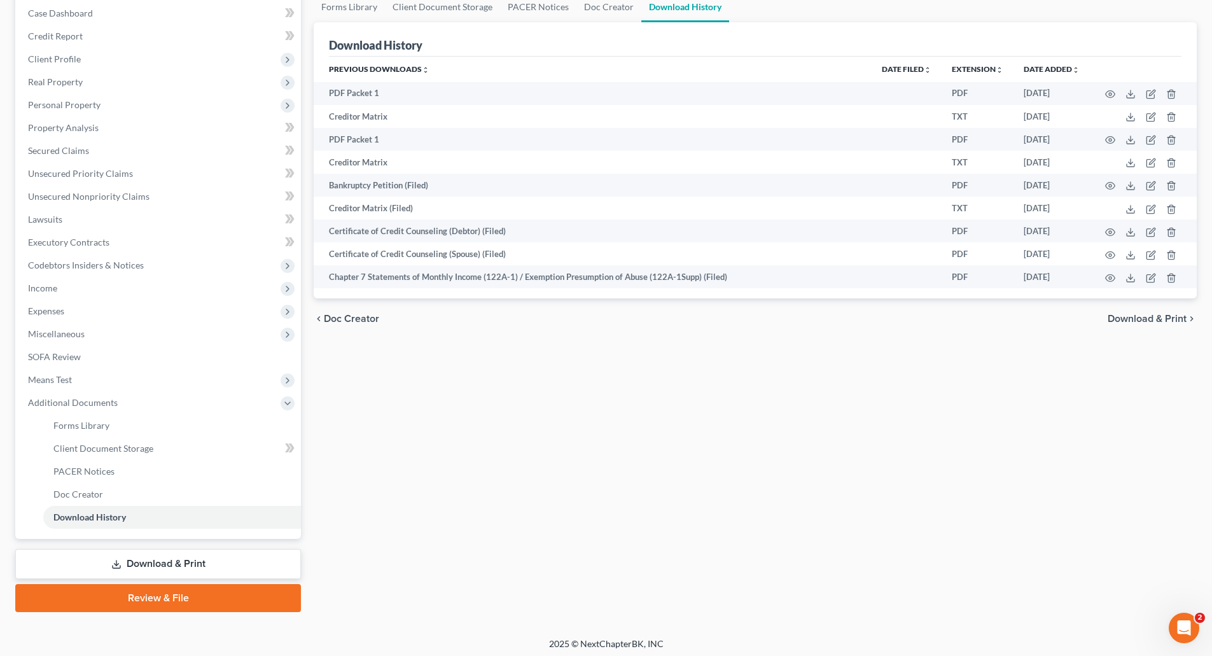
scroll to position [135, 0]
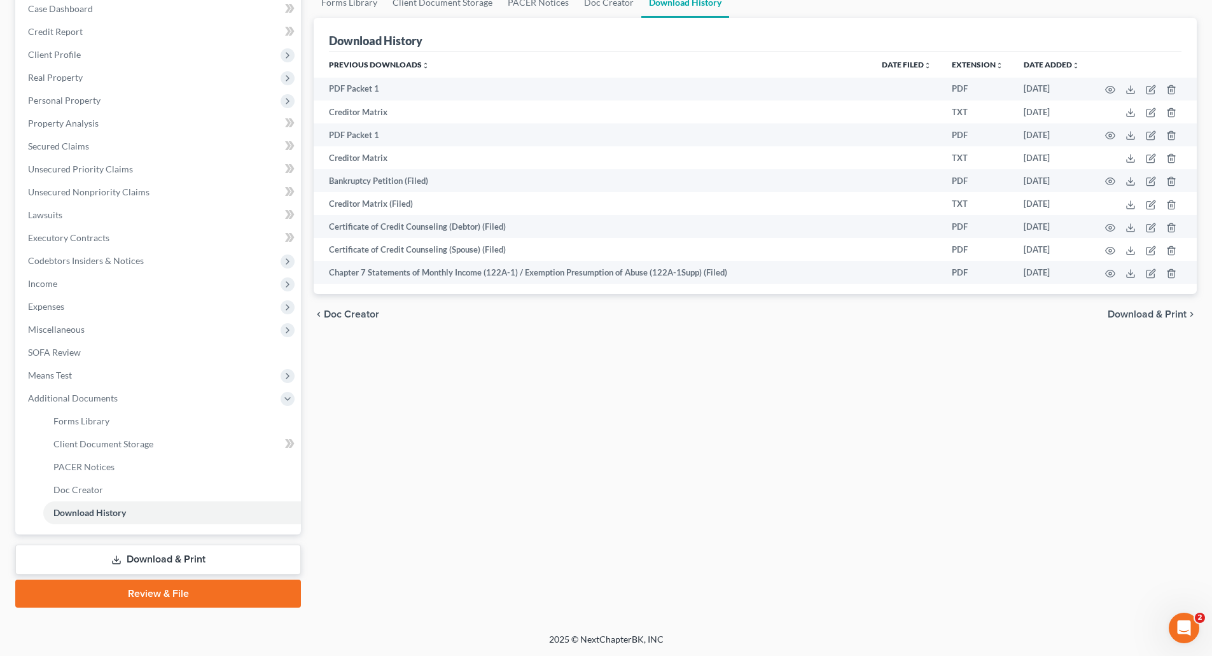
click at [146, 559] on link "Download & Print" at bounding box center [158, 560] width 286 height 30
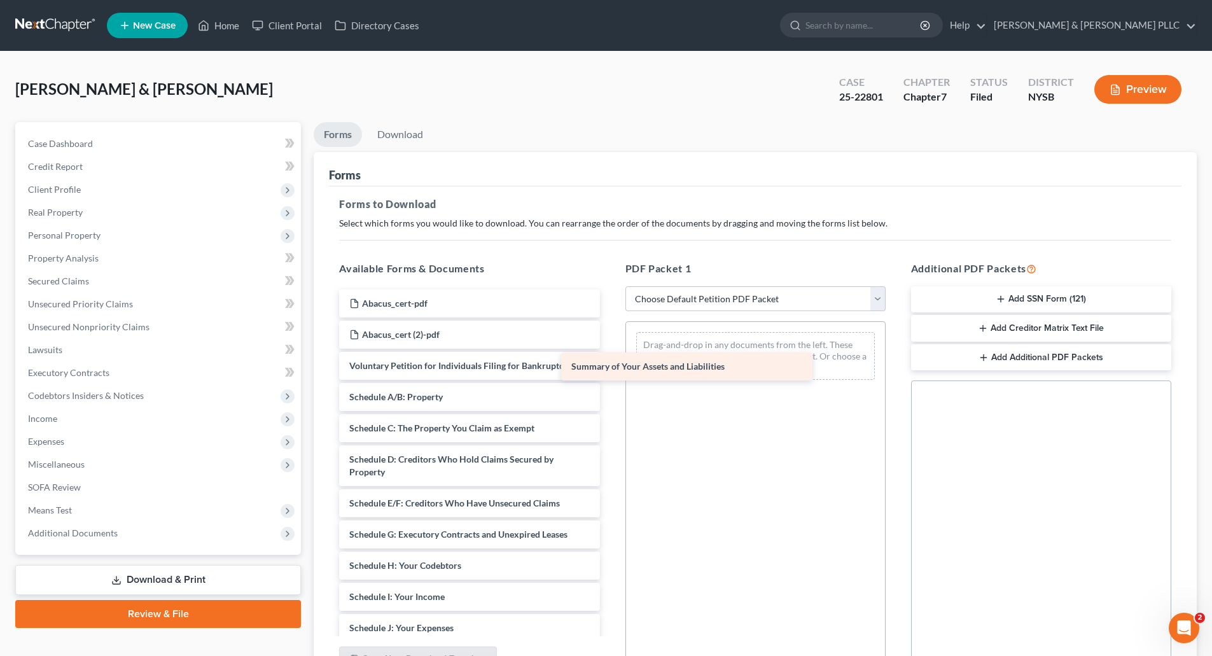
drag, startPoint x: 519, startPoint y: 396, endPoint x: 741, endPoint y: 366, distance: 224.2
click at [610, 366] on div "Summary of Your Assets and Liabilities Abacus_cert-pdf Abacus_cert (2)-pdf Volu…" at bounding box center [469, 610] width 281 height 640
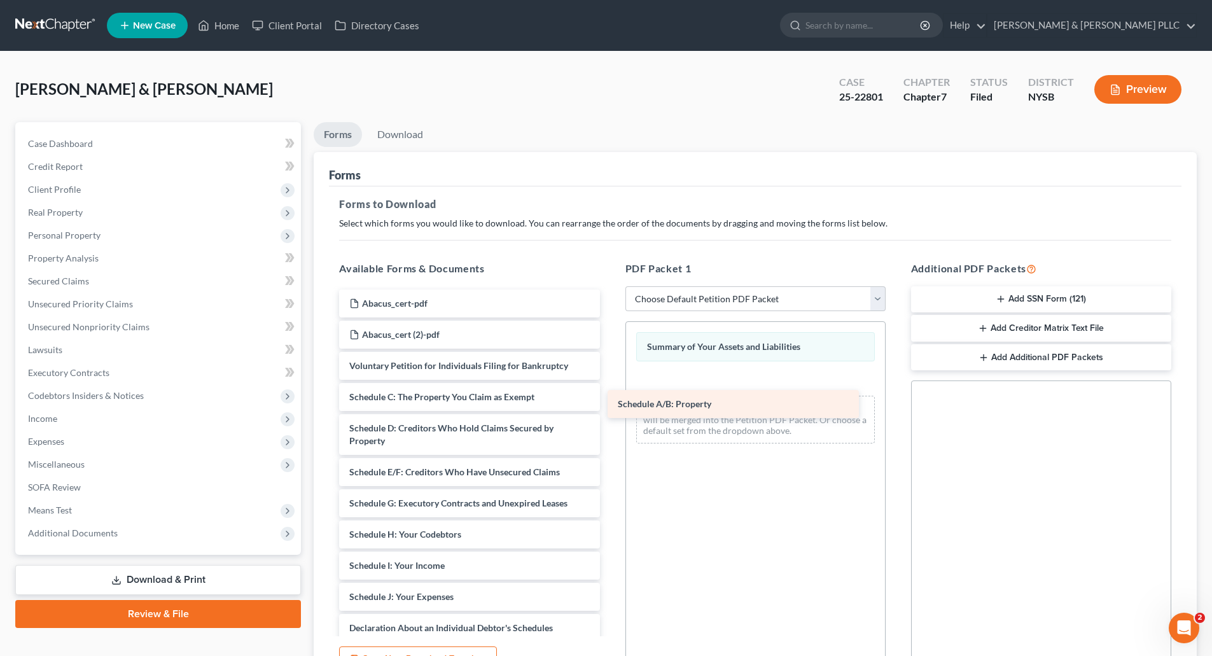
drag, startPoint x: 485, startPoint y: 399, endPoint x: 754, endPoint y: 406, distance: 268.7
click at [610, 406] on div "Schedule A/B: Property Abacus_cert-pdf Abacus_cert (2)-pdf Voluntary Petition f…" at bounding box center [469, 594] width 281 height 609
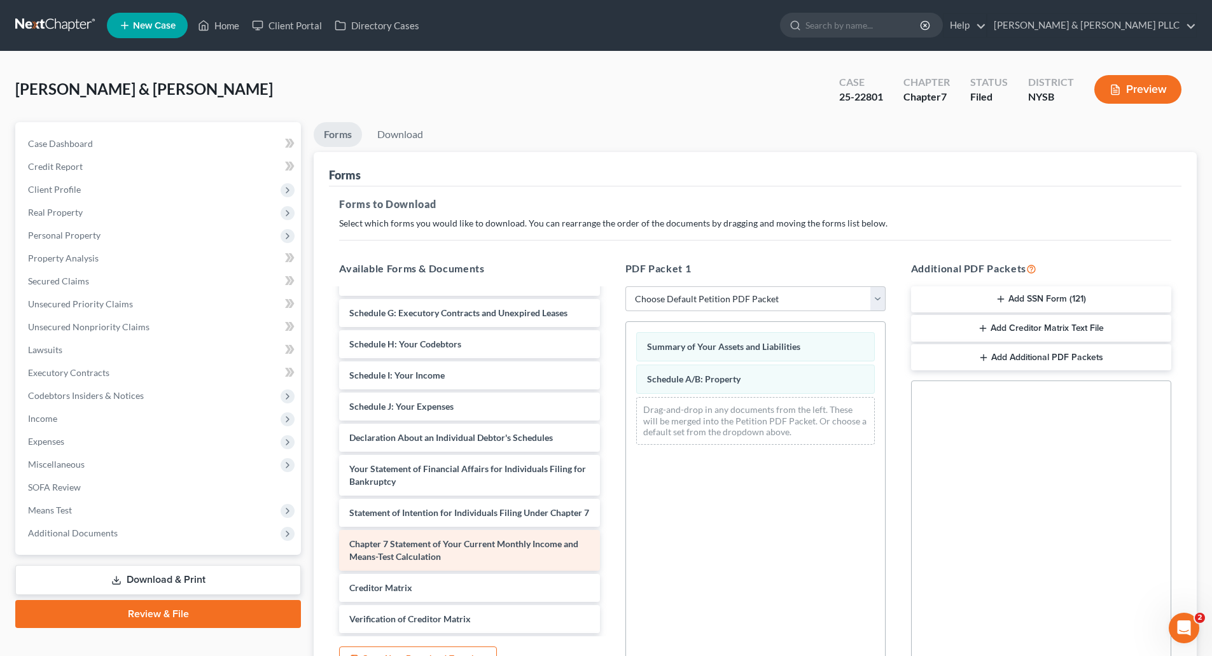
scroll to position [191, 0]
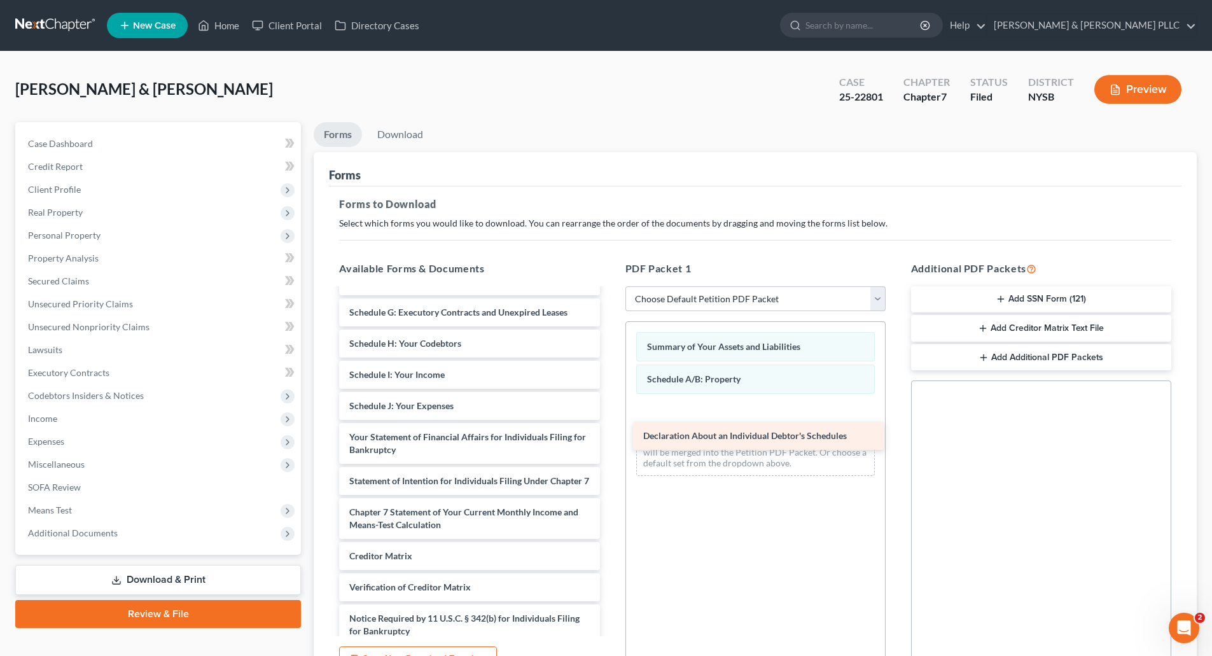
drag, startPoint x: 459, startPoint y: 435, endPoint x: 754, endPoint y: 435, distance: 294.0
click at [610, 435] on div "Declaration About an Individual Debtor's Schedules Abacus_cert-pdf Abacus_cert …" at bounding box center [469, 388] width 281 height 578
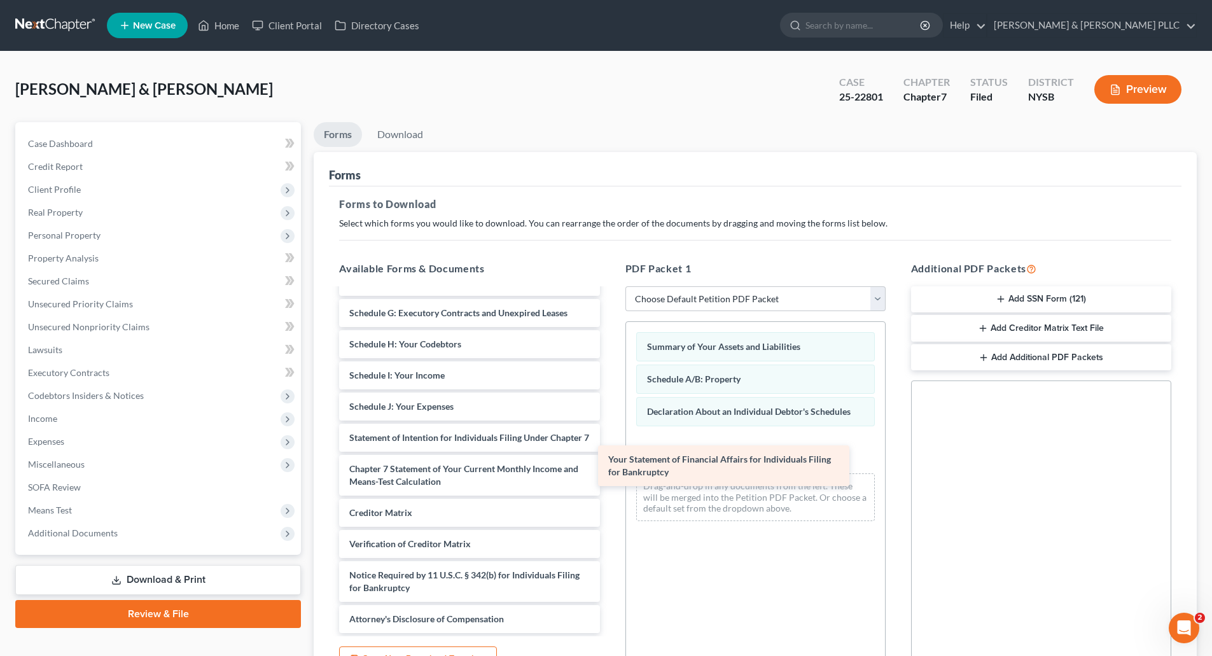
drag, startPoint x: 470, startPoint y: 446, endPoint x: 730, endPoint y: 468, distance: 261.2
click at [610, 468] on div "Your Statement of Financial Affairs for Individuals Filing for Bankruptcy Abacu…" at bounding box center [469, 366] width 281 height 534
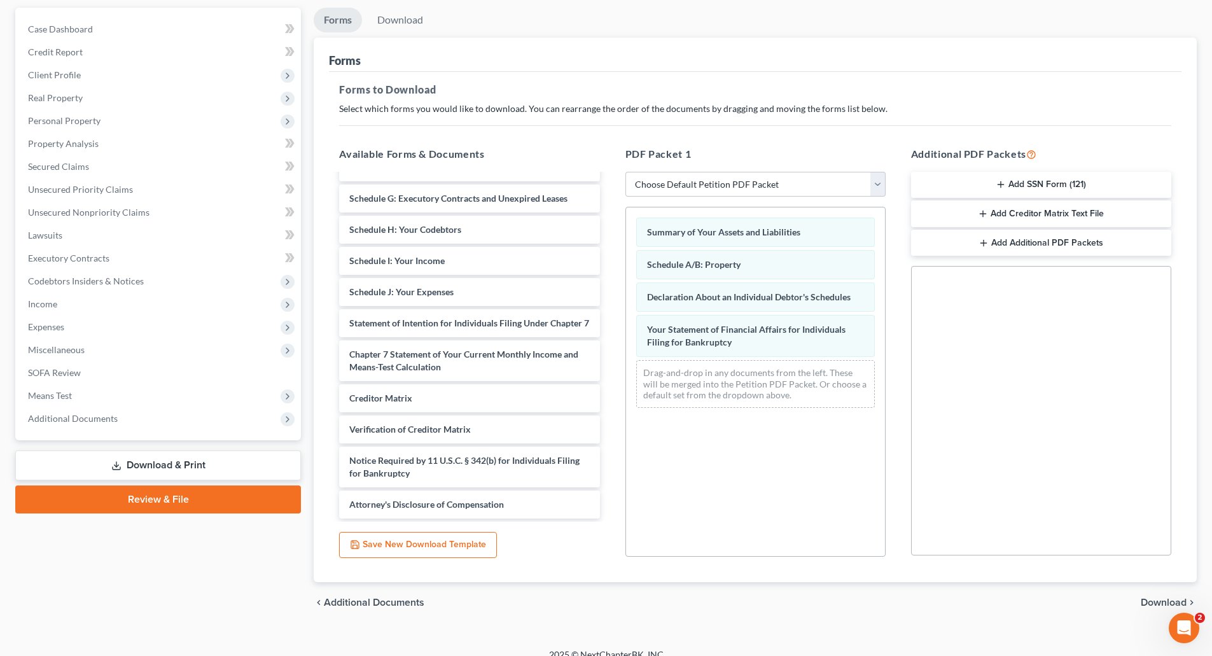
scroll to position [130, 0]
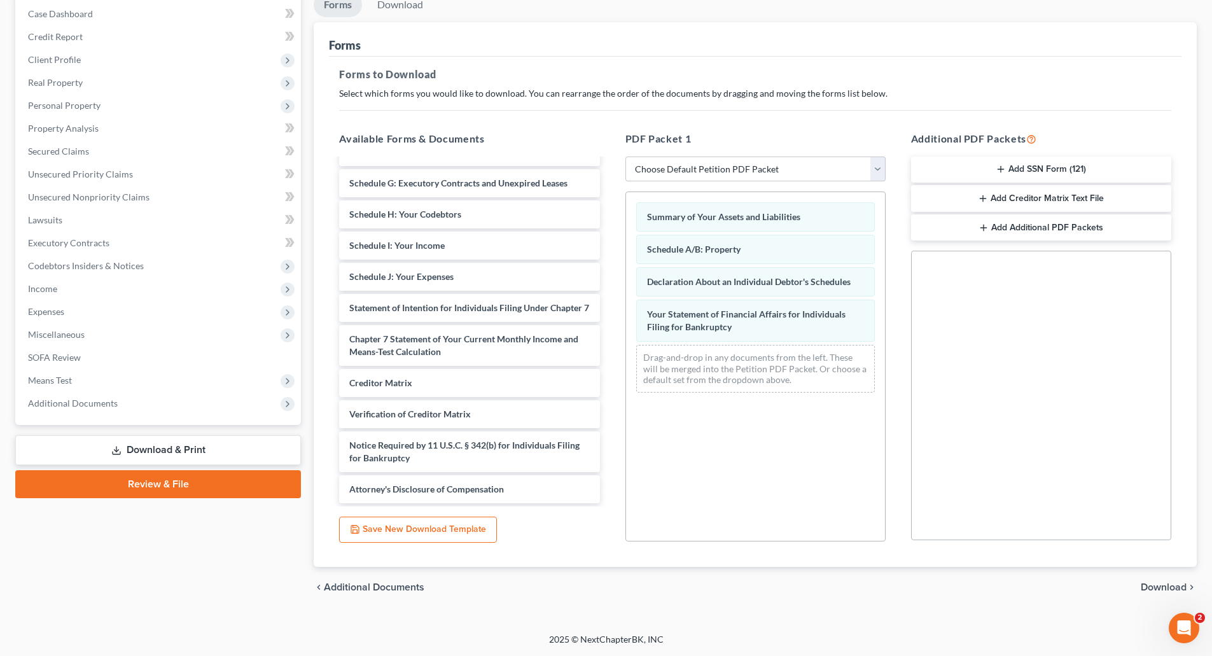
click at [1162, 583] on span "Download" at bounding box center [1164, 587] width 46 height 10
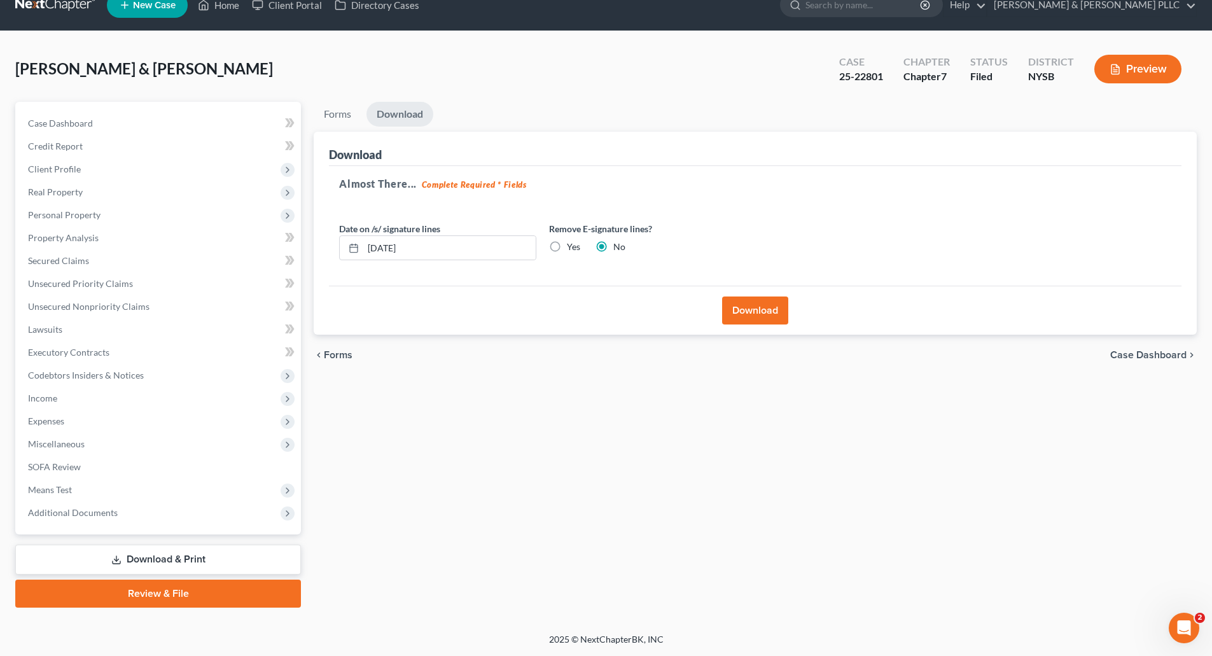
scroll to position [20, 0]
click at [752, 311] on button "Download" at bounding box center [755, 311] width 66 height 28
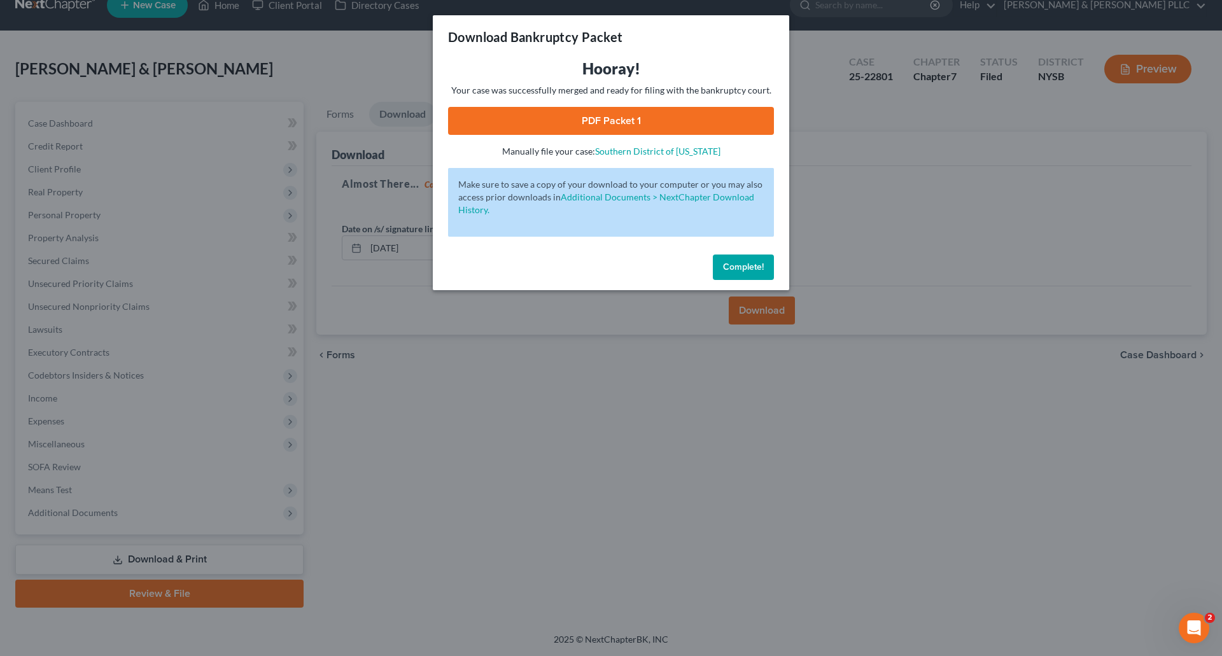
click at [755, 271] on span "Complete!" at bounding box center [743, 267] width 41 height 11
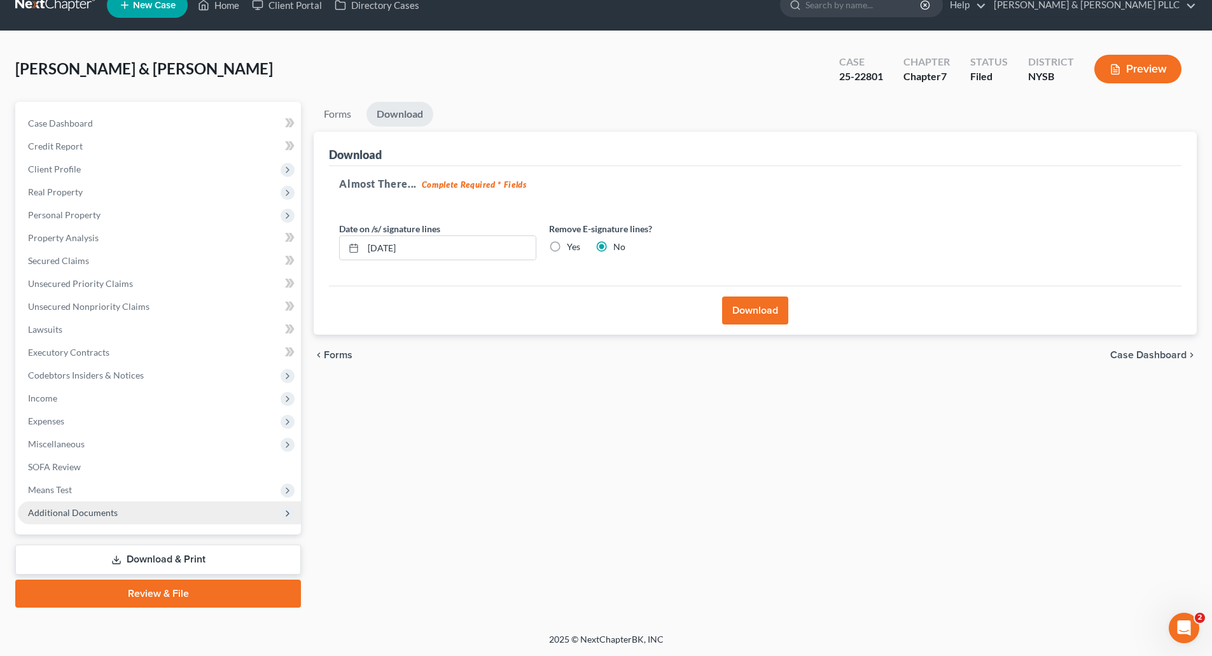
click at [80, 517] on span "Additional Documents" at bounding box center [159, 512] width 283 height 23
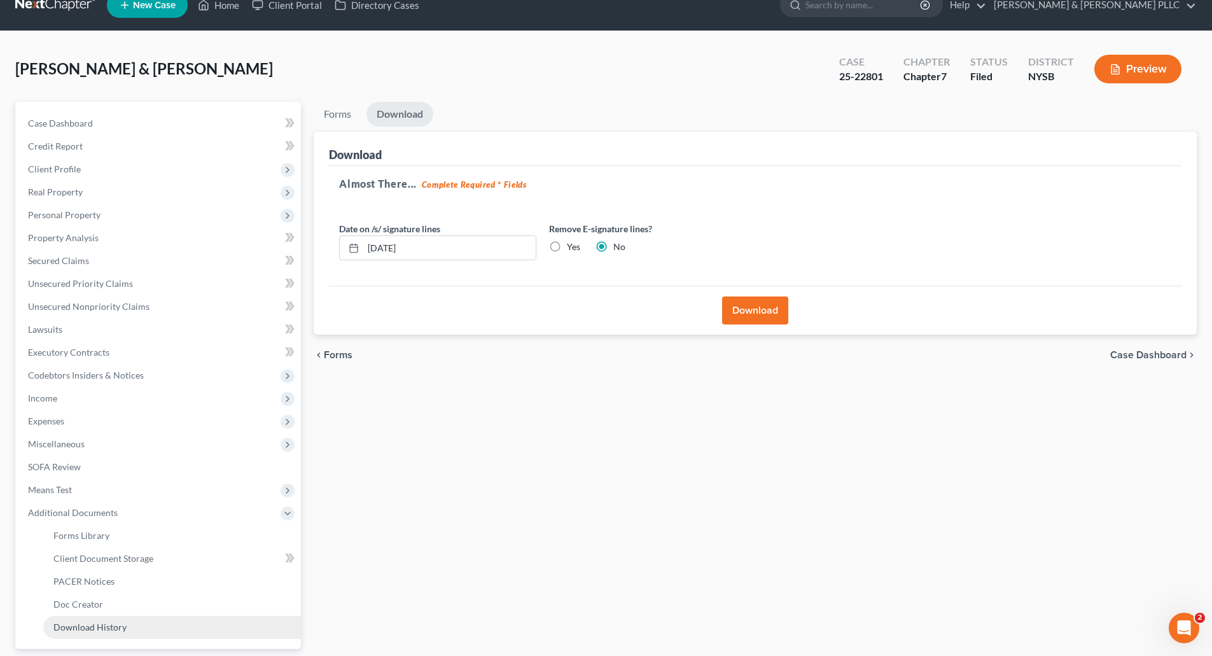
click at [108, 628] on span "Download History" at bounding box center [89, 627] width 73 height 11
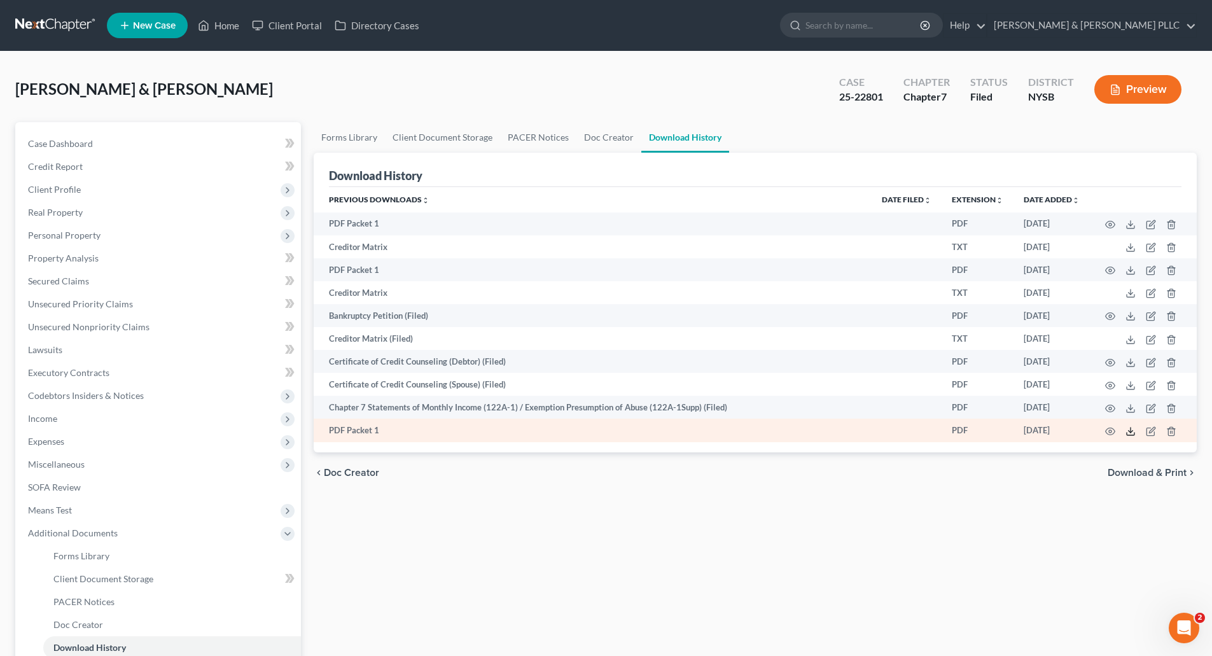
click at [1132, 430] on icon at bounding box center [1131, 431] width 10 height 10
click at [1130, 431] on icon at bounding box center [1131, 431] width 10 height 10
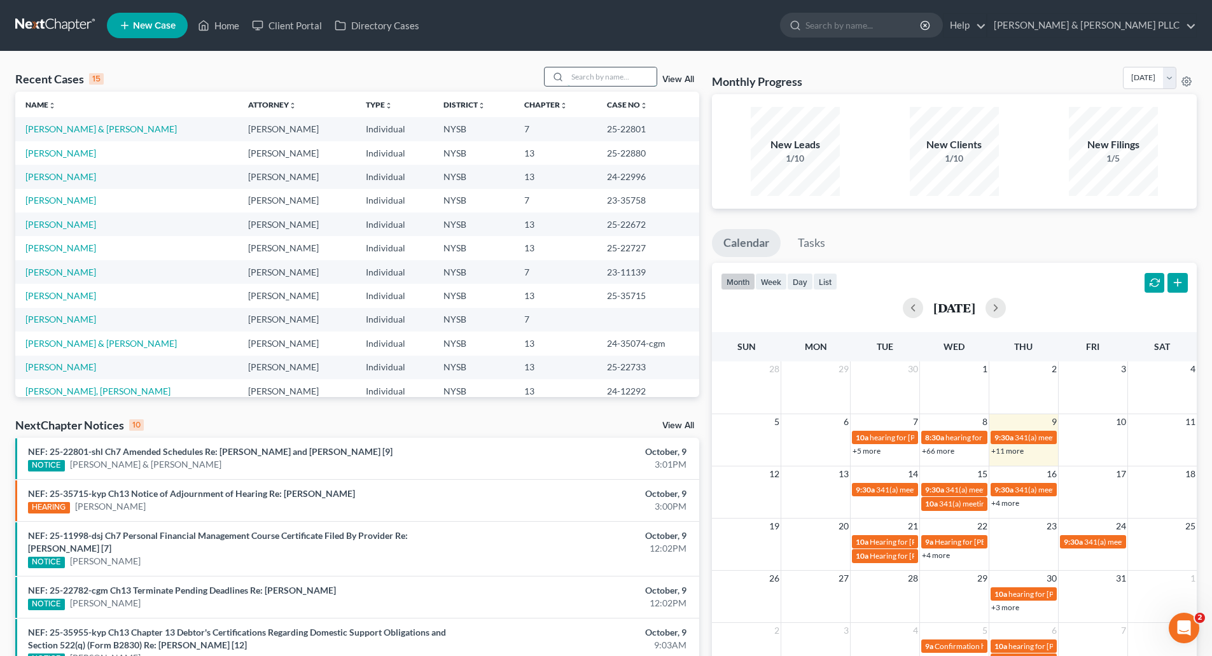
click at [577, 76] on input "search" at bounding box center [612, 76] width 89 height 18
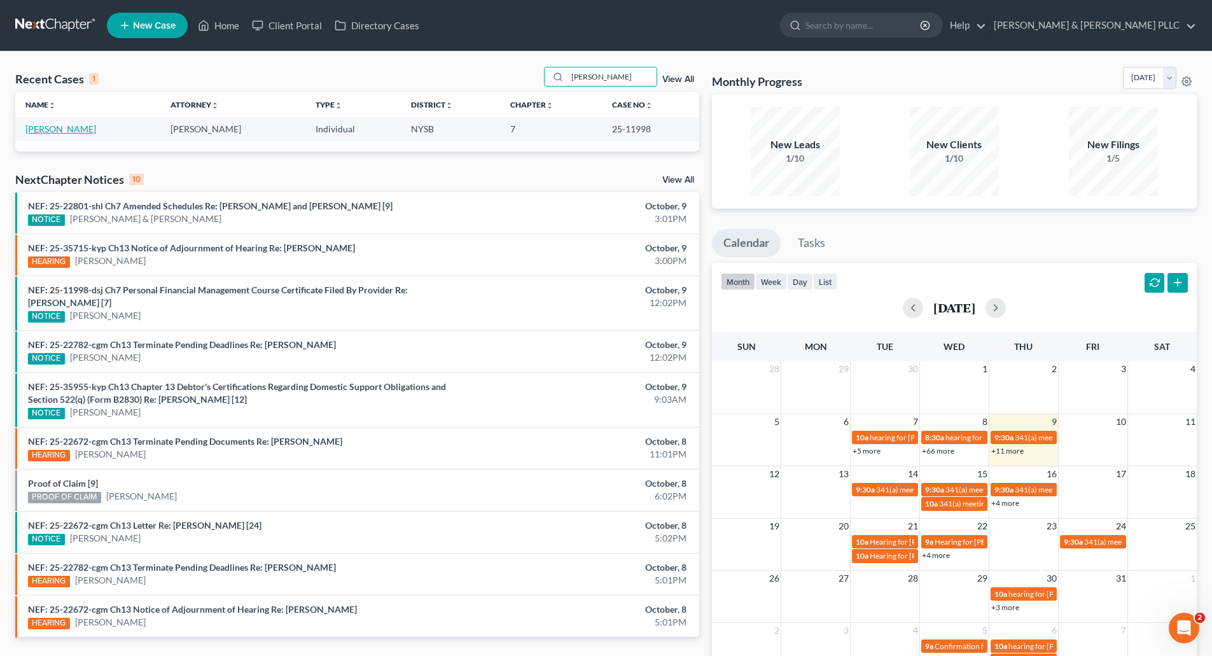
type input "[PERSON_NAME]"
click at [66, 126] on link "[PERSON_NAME]" at bounding box center [60, 128] width 71 height 11
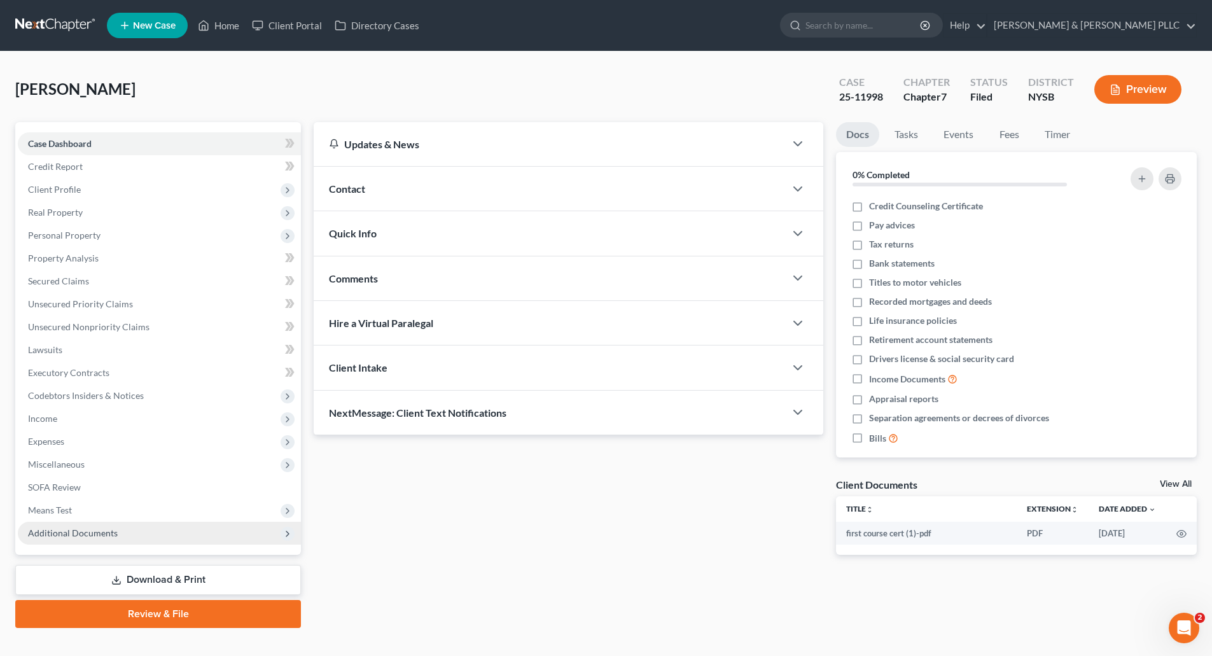
click at [64, 529] on span "Additional Documents" at bounding box center [73, 533] width 90 height 11
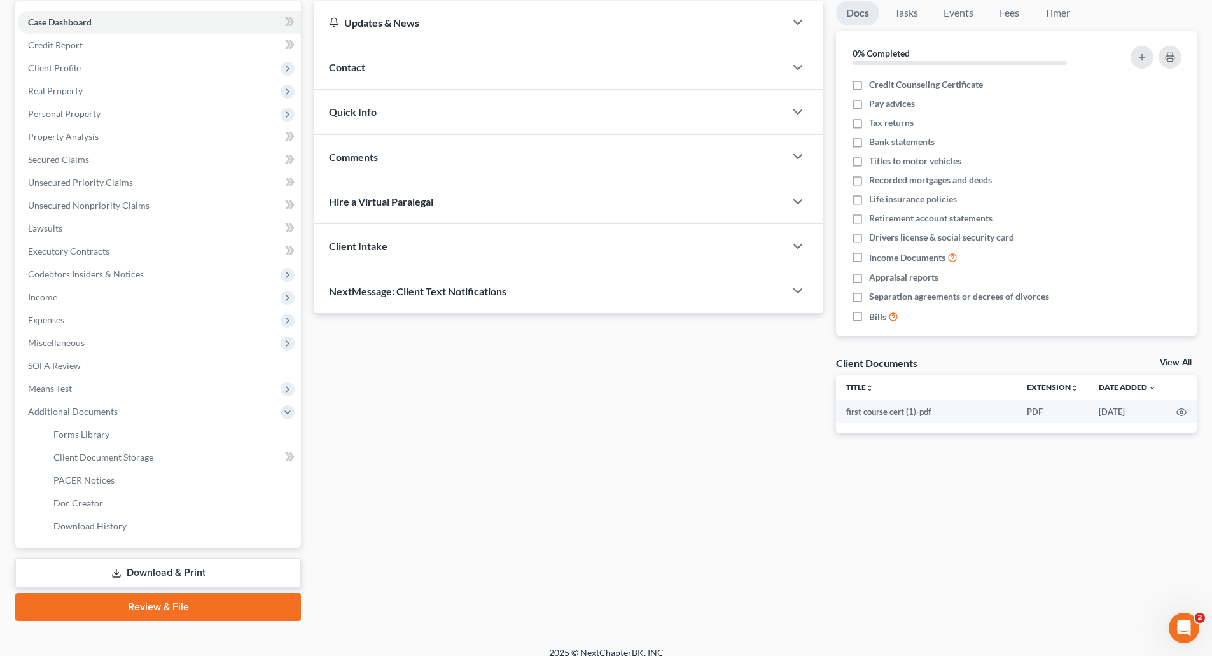
scroll to position [135, 0]
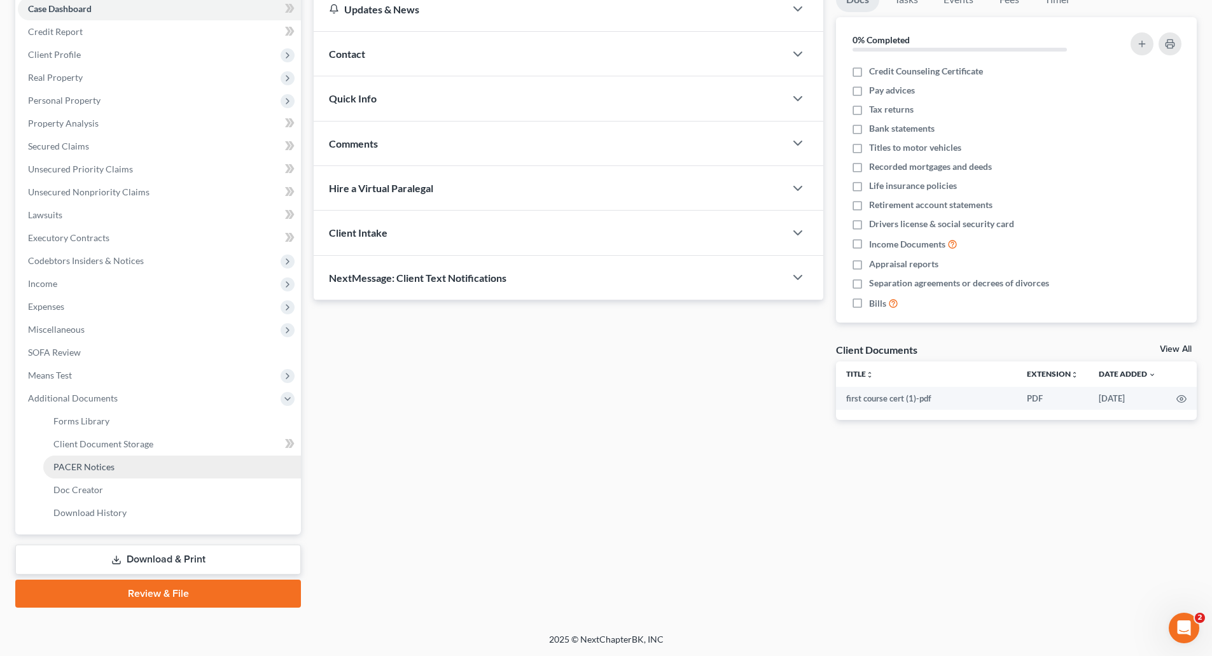
click at [96, 467] on span "PACER Notices" at bounding box center [83, 466] width 61 height 11
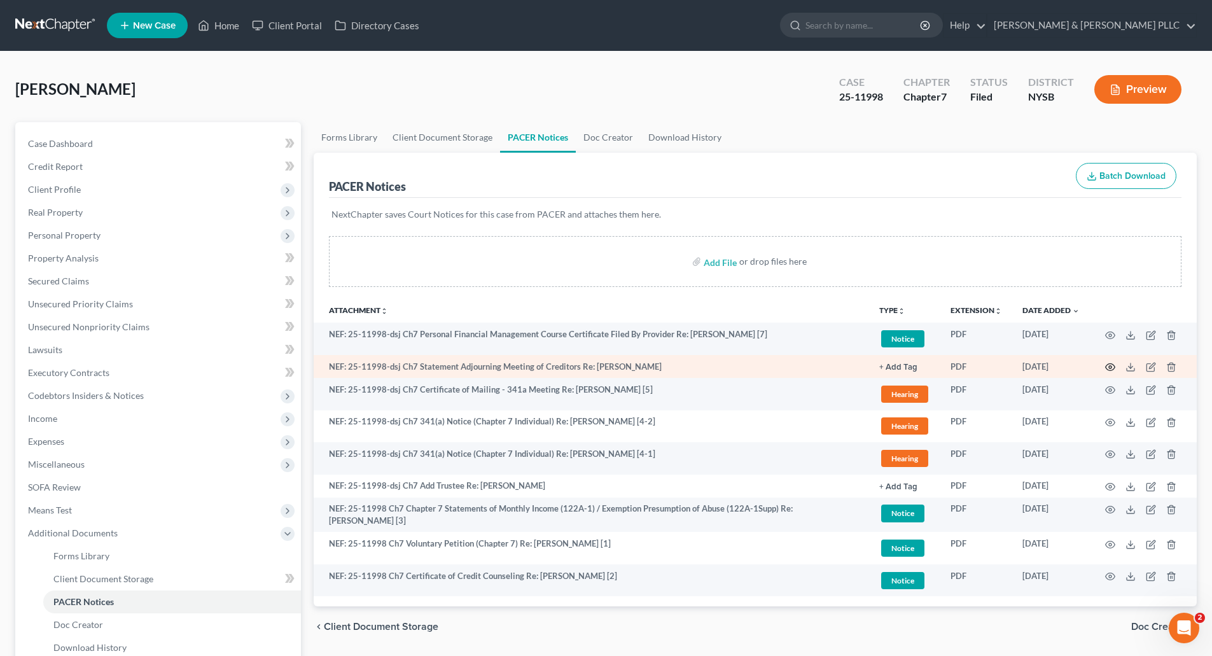
click at [1110, 365] on icon "button" at bounding box center [1110, 367] width 10 height 10
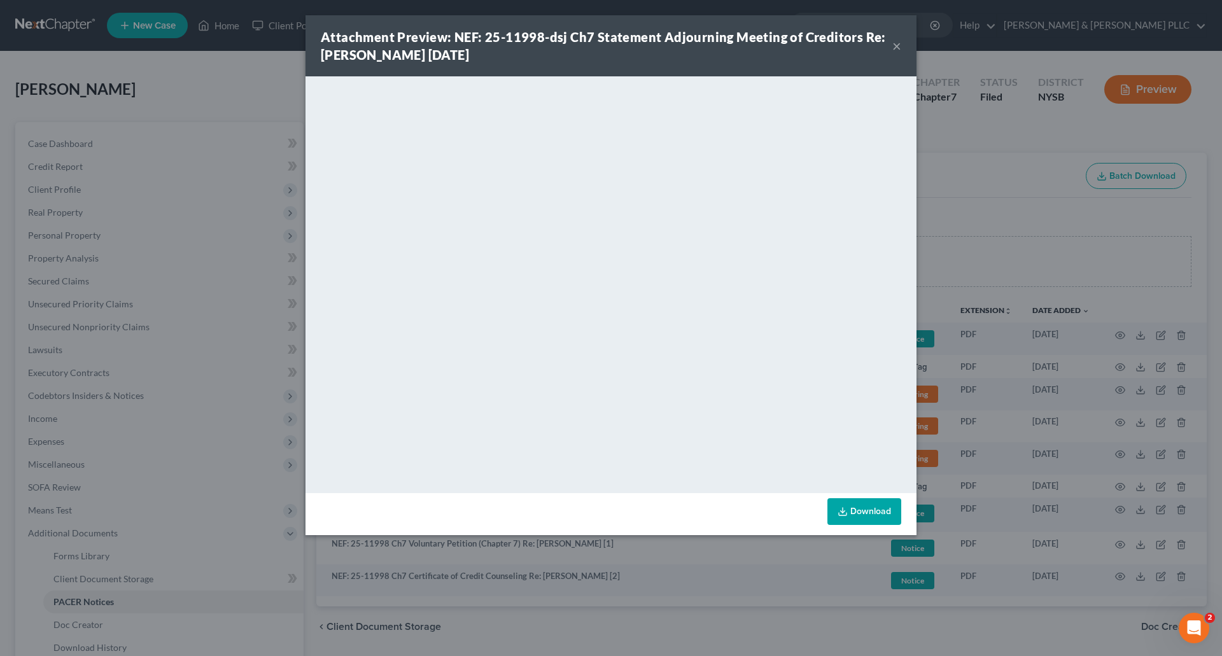
click at [896, 44] on button "×" at bounding box center [896, 45] width 9 height 15
